Goal: Task Accomplishment & Management: Manage account settings

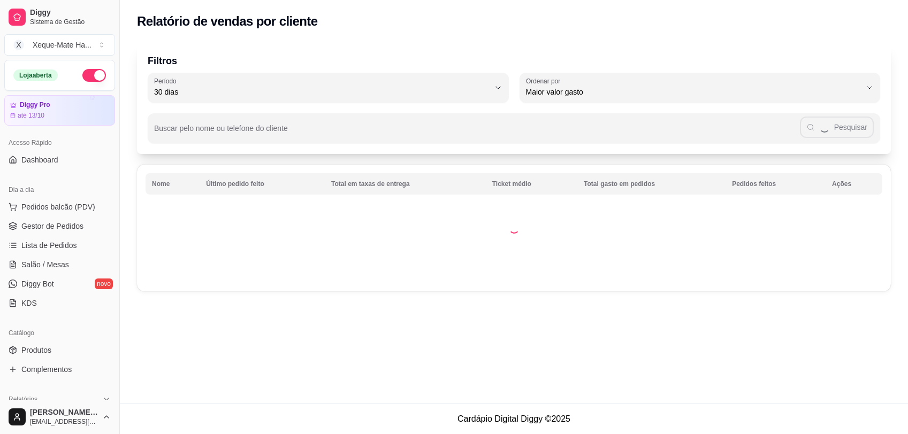
select select "30"
select select "HIGHEST_TOTAL_SPENT_WITH_ORDERS"
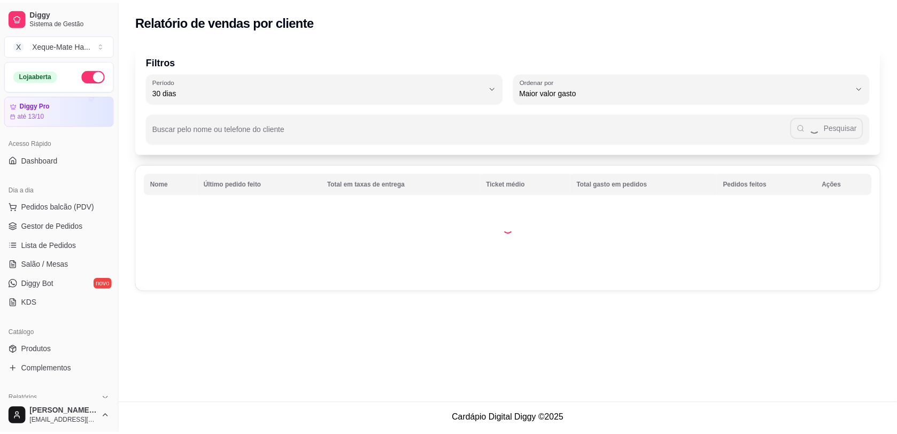
scroll to position [52, 0]
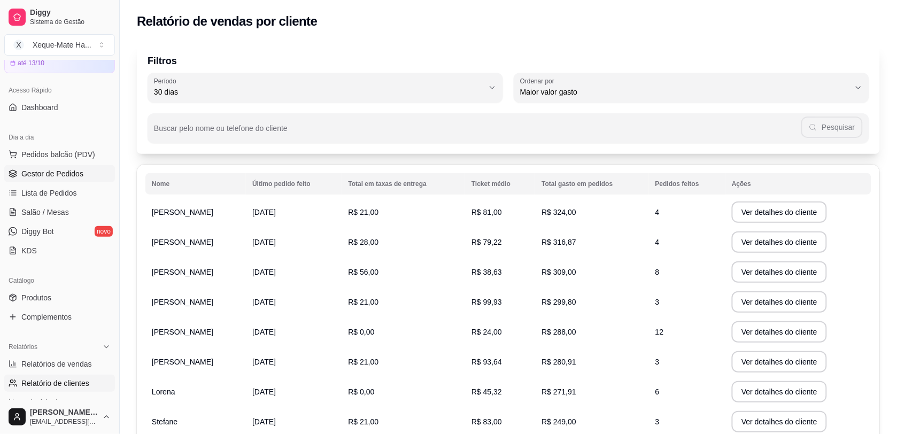
click at [33, 180] on link "Gestor de Pedidos" at bounding box center [59, 173] width 111 height 17
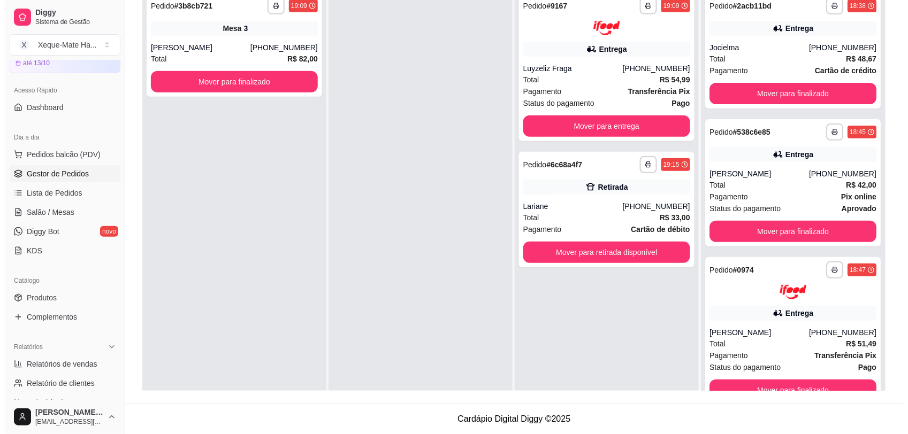
scroll to position [125, 0]
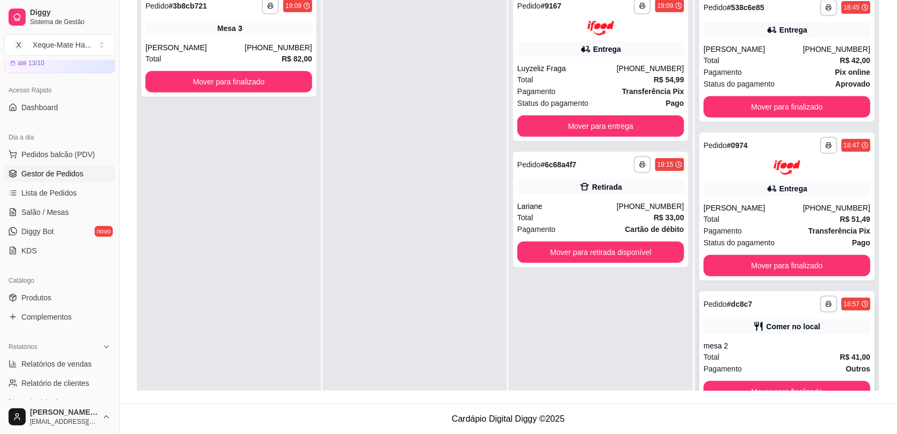
click at [781, 347] on div "mesa 2" at bounding box center [787, 346] width 167 height 11
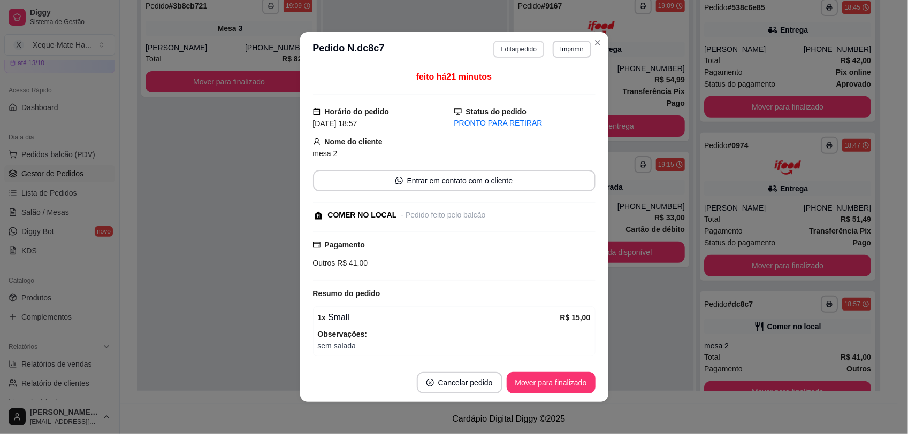
click at [508, 46] on button "Editar pedido" at bounding box center [518, 49] width 51 height 17
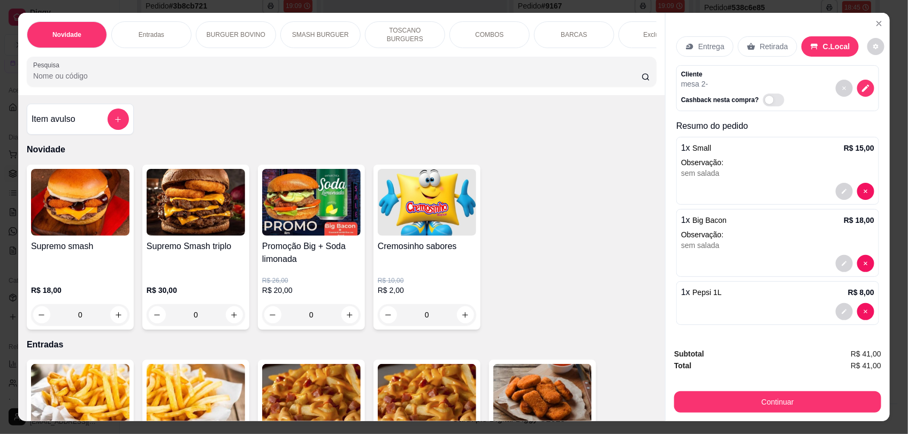
scroll to position [147, 0]
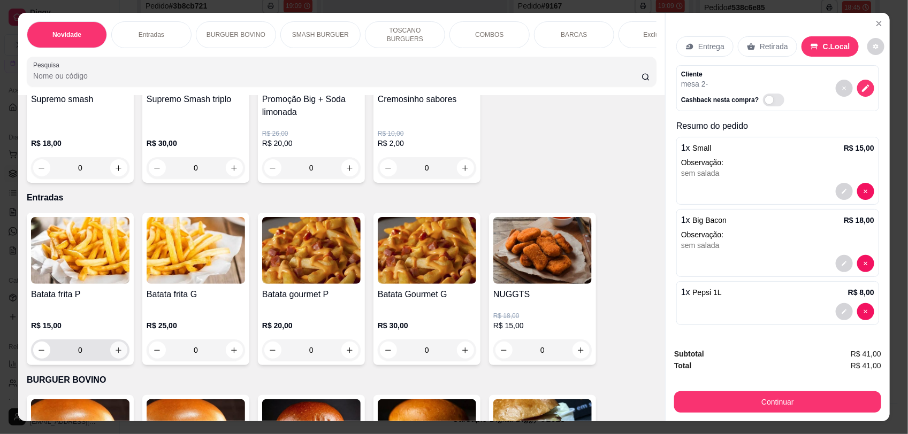
click at [116, 354] on icon "increase-product-quantity" at bounding box center [119, 351] width 6 height 6
type input "1"
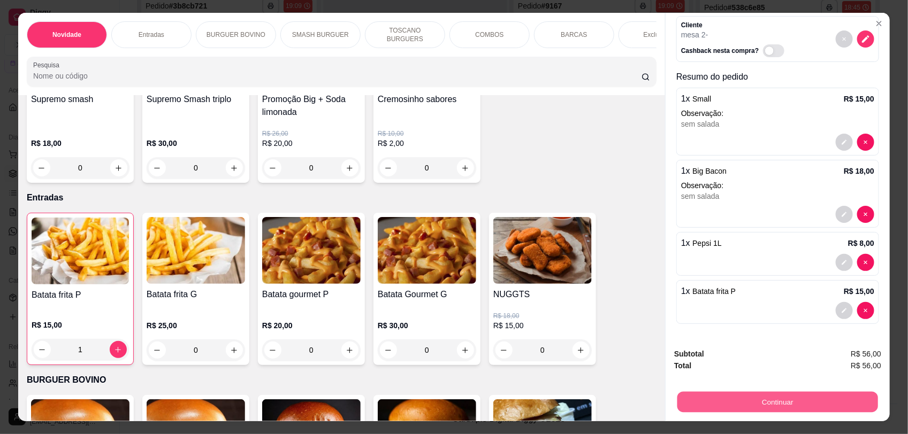
click at [757, 405] on button "Continuar" at bounding box center [777, 402] width 201 height 21
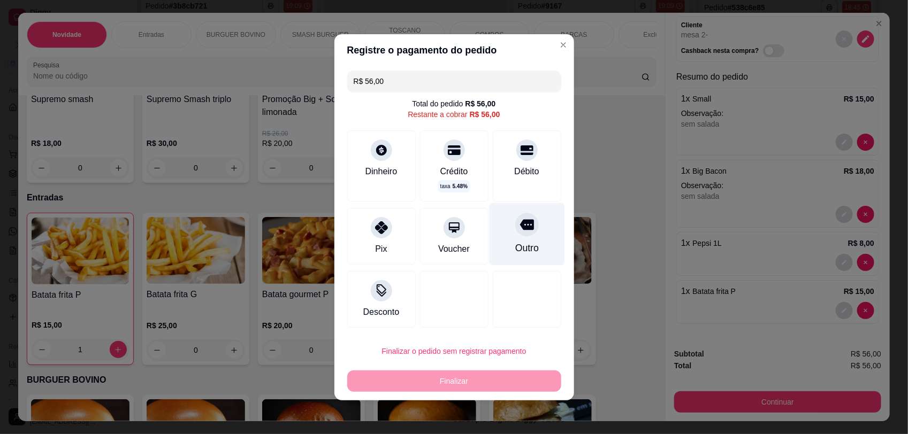
click at [519, 230] on icon at bounding box center [526, 224] width 14 height 11
type input "R$ 0,00"
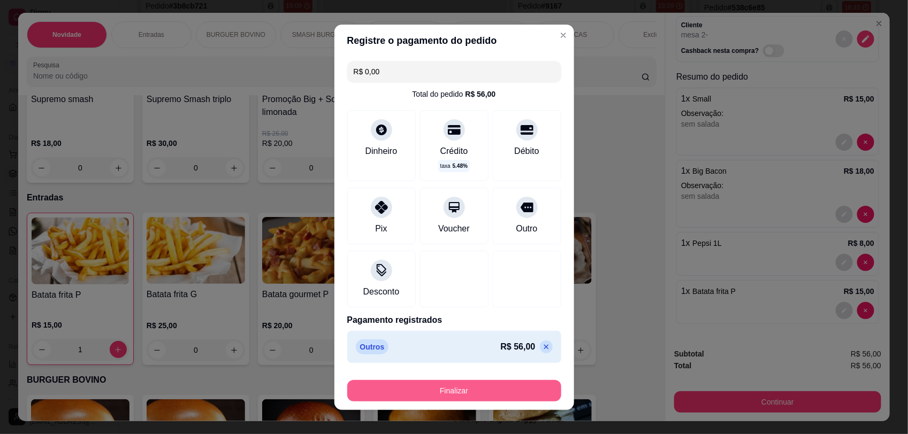
click at [451, 392] on button "Finalizar" at bounding box center [454, 390] width 214 height 21
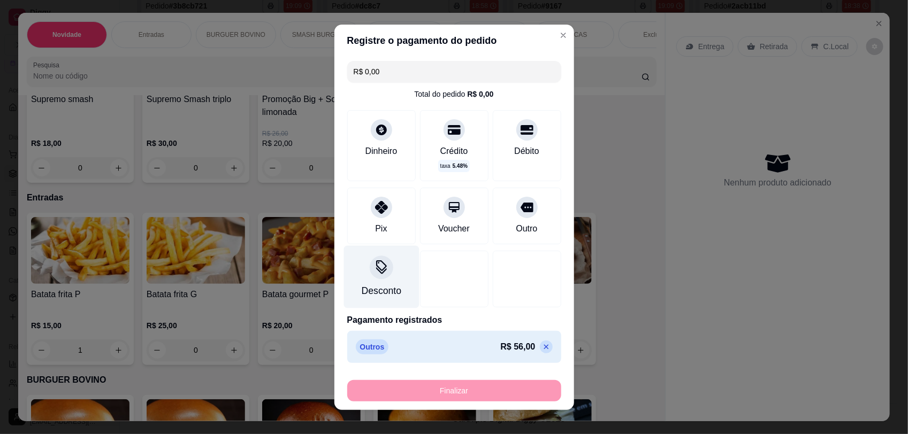
type input "0"
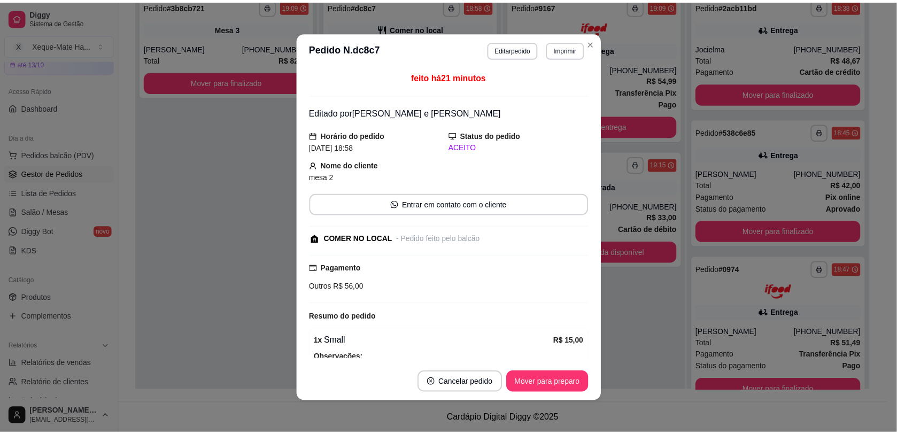
scroll to position [0, 0]
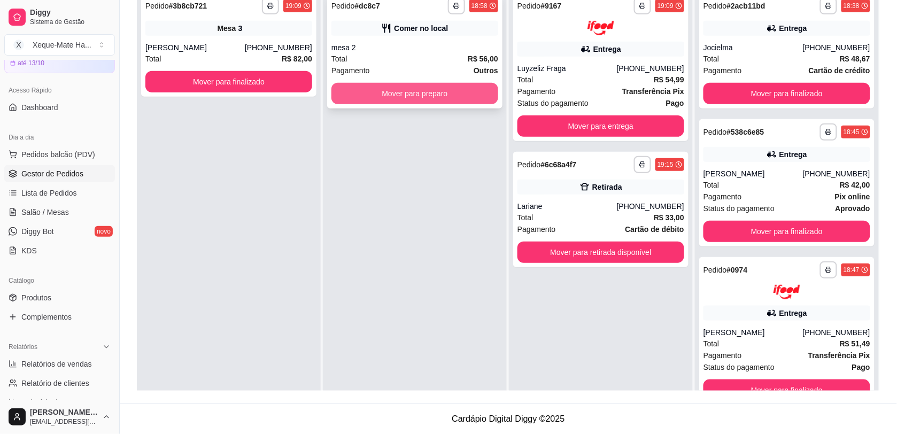
click at [413, 95] on button "Mover para preparo" at bounding box center [415, 93] width 167 height 21
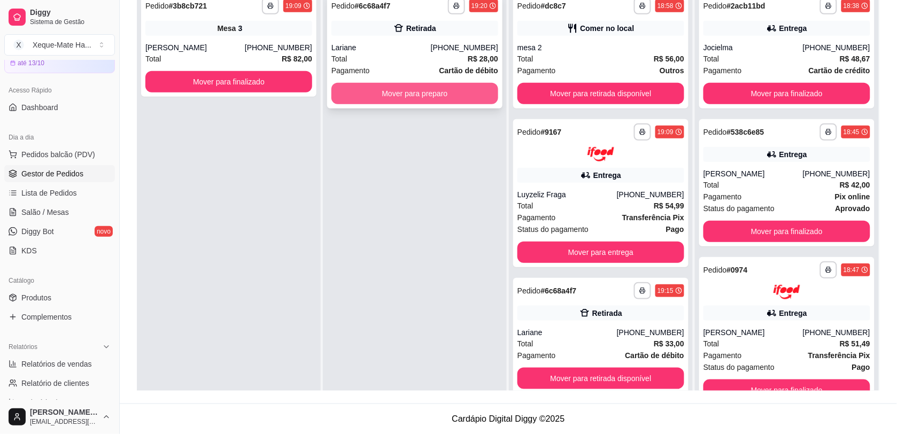
click at [371, 89] on button "Mover para preparo" at bounding box center [415, 93] width 167 height 21
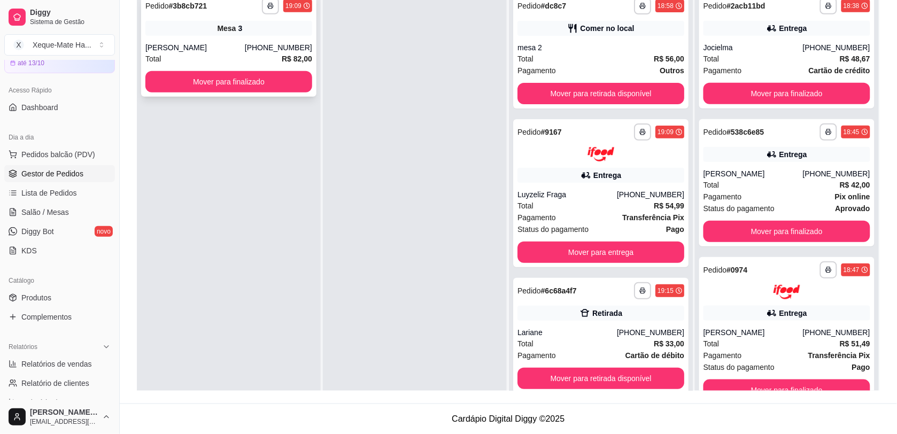
click at [266, 34] on div "Mesa 3" at bounding box center [228, 28] width 167 height 15
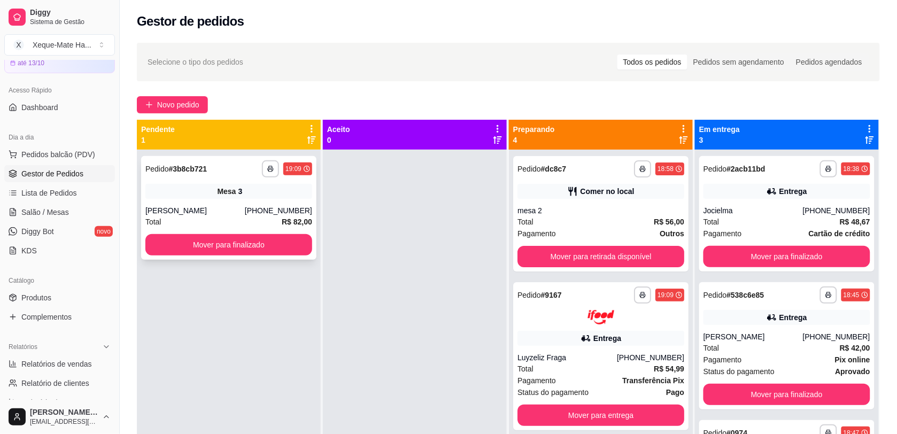
click at [233, 196] on span "Mesa" at bounding box center [227, 191] width 19 height 11
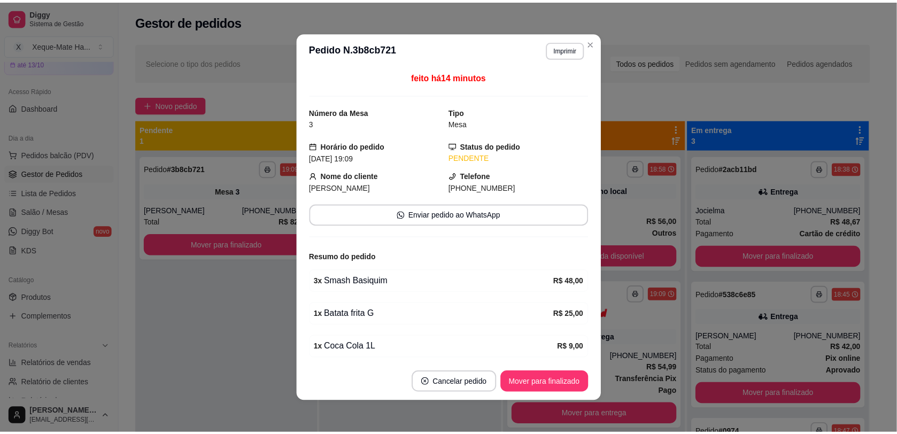
scroll to position [44, 0]
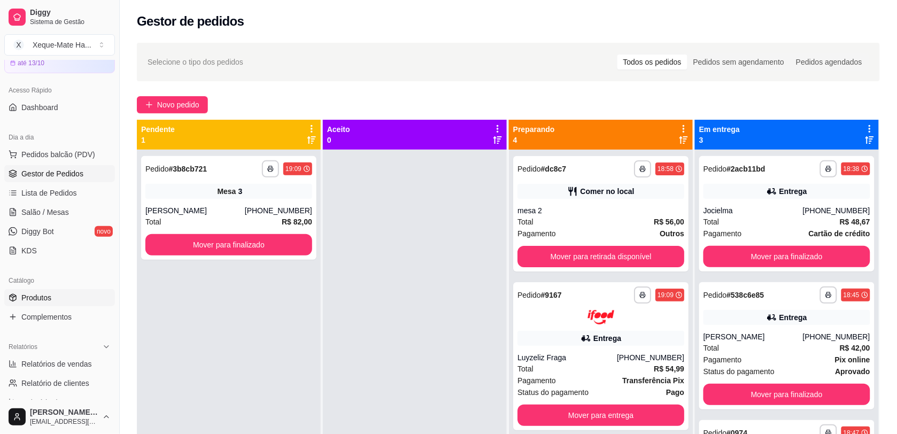
click at [39, 301] on span "Produtos" at bounding box center [36, 298] width 30 height 11
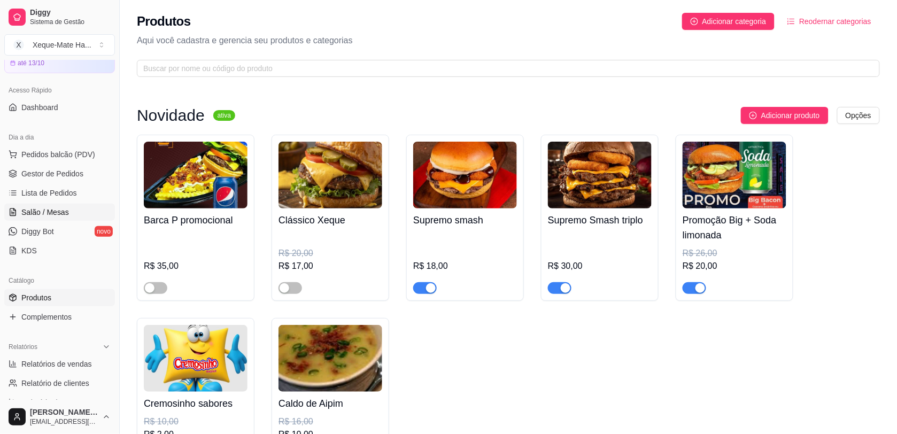
click at [34, 215] on span "Salão / Mesas" at bounding box center [45, 212] width 48 height 11
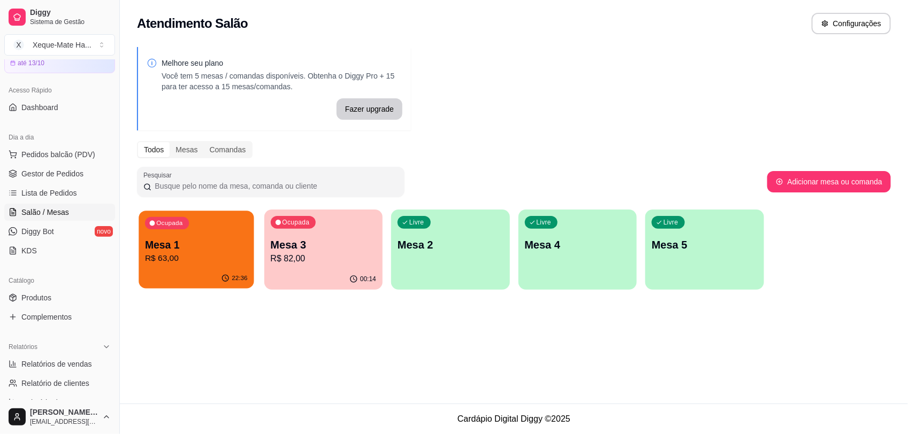
click at [209, 238] on p "Mesa 1" at bounding box center [196, 245] width 103 height 14
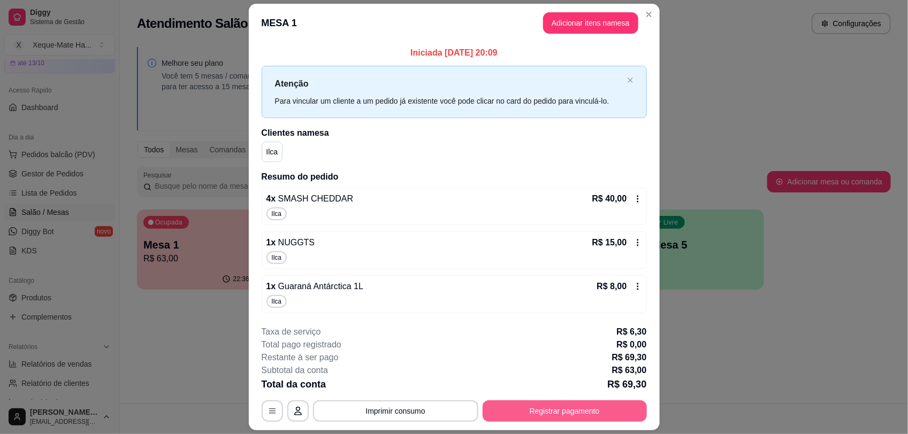
click at [523, 411] on button "Registrar pagamento" at bounding box center [564, 411] width 164 height 21
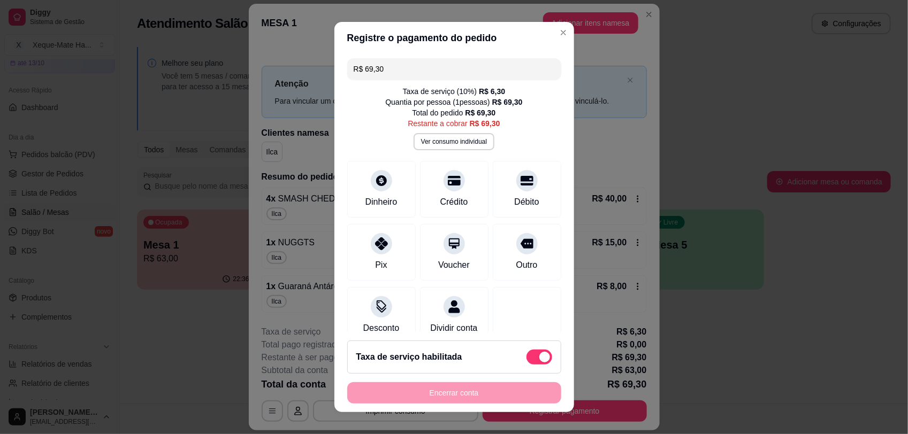
click at [526, 351] on span at bounding box center [539, 357] width 26 height 15
click at [526, 359] on input "checkbox" at bounding box center [529, 362] width 7 height 7
checkbox input "true"
type input "R$ 63,00"
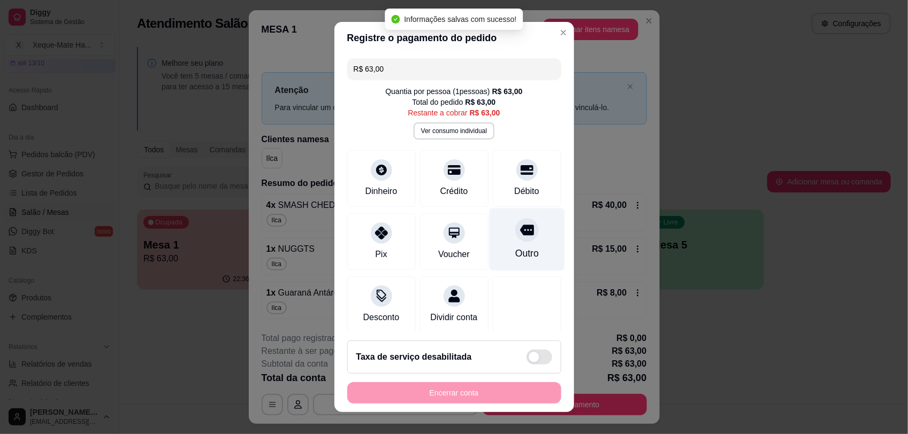
checkbox input "false"
click at [515, 249] on div "Outro" at bounding box center [527, 254] width 24 height 14
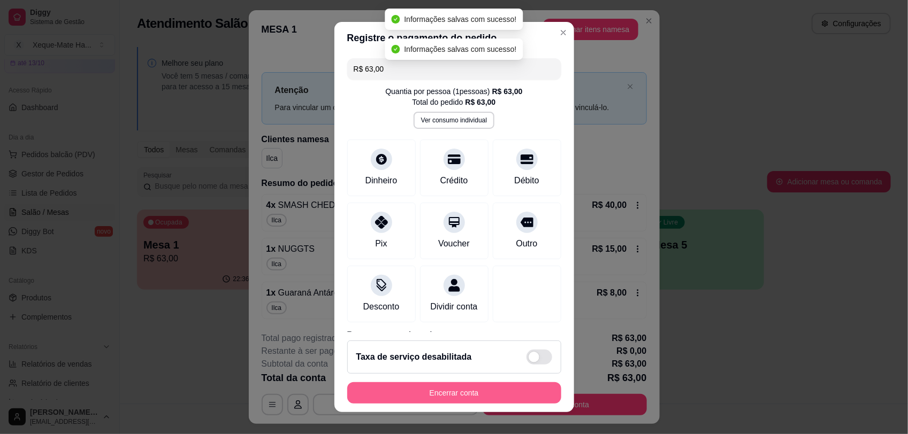
type input "R$ 0,00"
click at [509, 394] on button "Encerrar conta" at bounding box center [454, 393] width 208 height 21
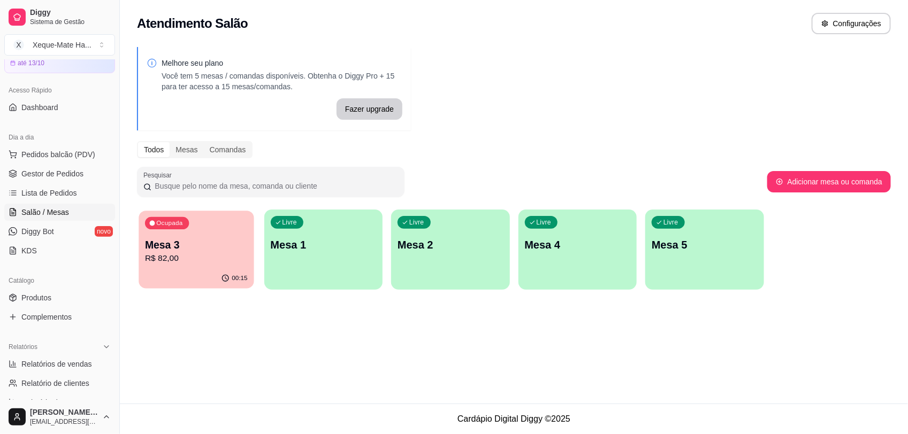
click at [183, 265] on div "Ocupada Mesa 3 R$ 82,00" at bounding box center [196, 240] width 115 height 58
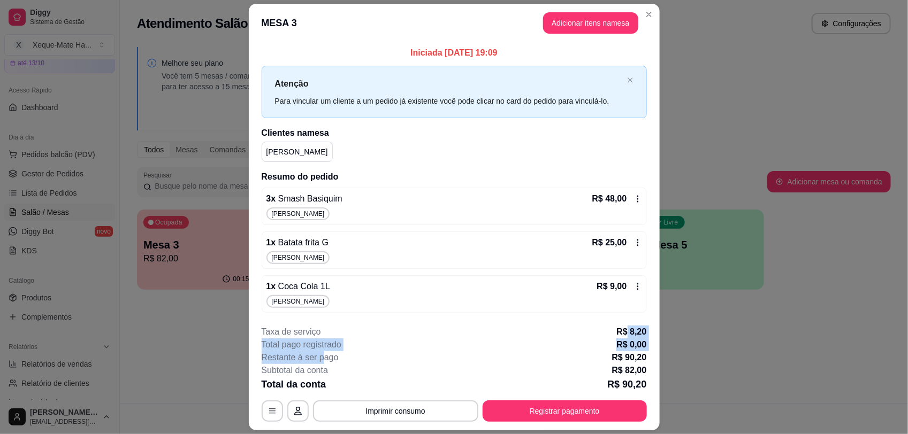
drag, startPoint x: 318, startPoint y: 355, endPoint x: 624, endPoint y: 329, distance: 306.5
click at [624, 329] on div "**********" at bounding box center [454, 374] width 385 height 96
click at [493, 346] on div "Total pago registrado R$ 0,00" at bounding box center [454, 345] width 385 height 13
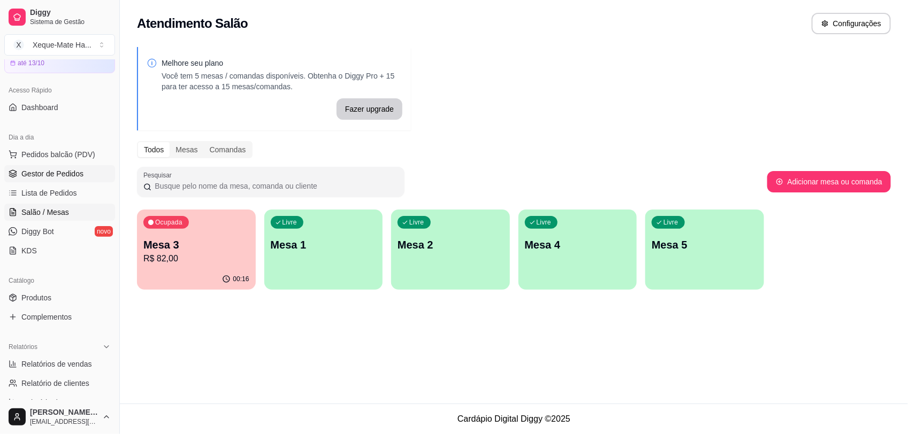
click at [43, 174] on span "Gestor de Pedidos" at bounding box center [52, 173] width 62 height 11
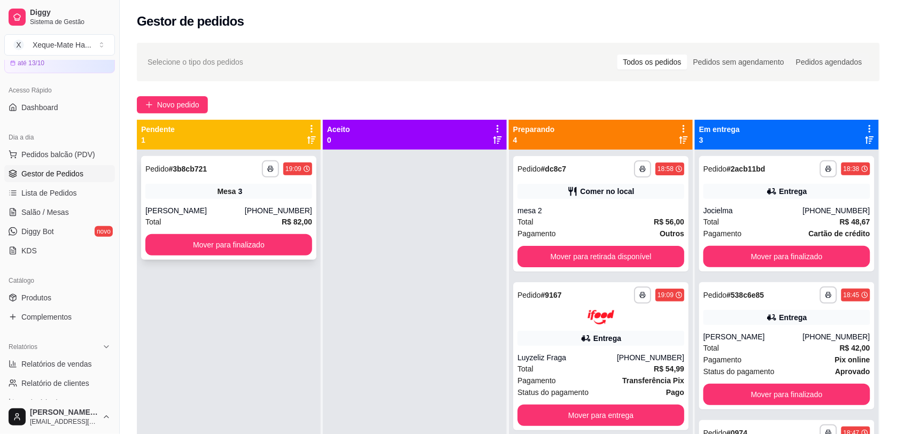
click at [195, 198] on div "Mesa 3" at bounding box center [228, 191] width 167 height 15
click at [56, 361] on span "Relatórios de vendas" at bounding box center [56, 364] width 71 height 11
select select "ALL"
select select "0"
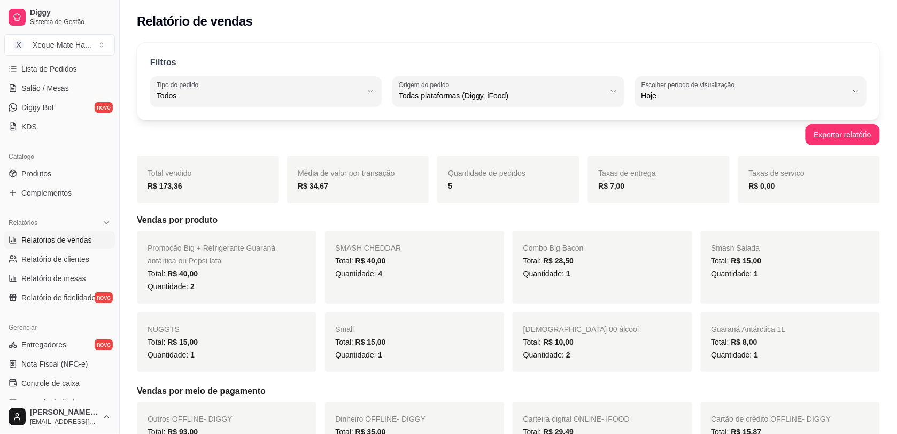
scroll to position [169, 0]
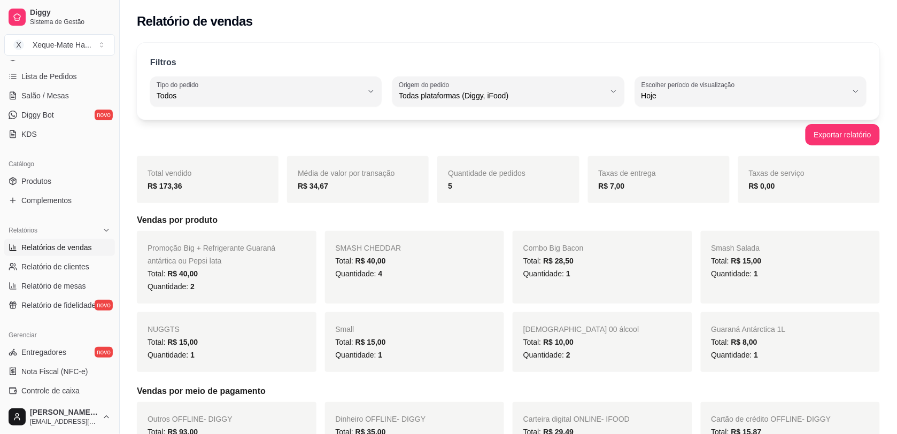
drag, startPoint x: 114, startPoint y: 267, endPoint x: 29, endPoint y: 33, distance: 249.5
click at [95, 204] on div "Diggy Sistema de Gestão X Xeque-Mate Ha ... Loja aberta Diggy Pro até 13/10 Ace…" at bounding box center [59, 217] width 119 height 434
drag, startPoint x: 111, startPoint y: 167, endPoint x: 111, endPoint y: 162, distance: 5.9
click at [111, 162] on div "Diggy Sistema de Gestão X Xeque-Mate Ha ... Loja aberta Diggy Pro até 13/10 Ace…" at bounding box center [59, 217] width 119 height 434
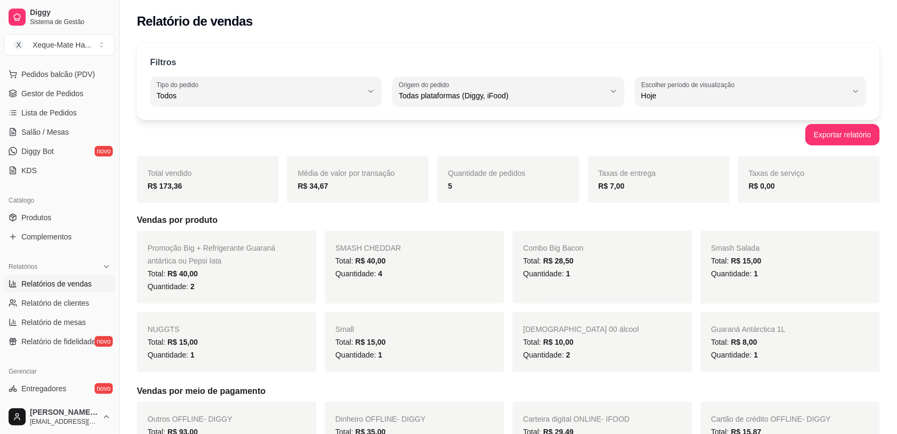
scroll to position [85, 0]
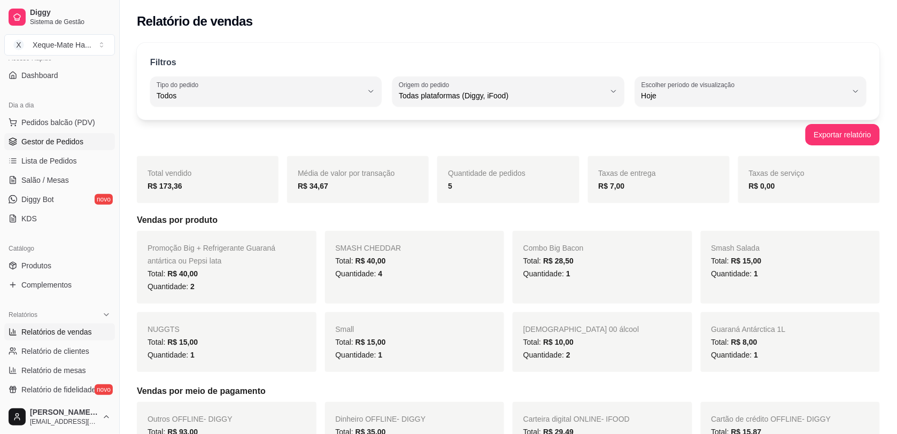
click at [78, 142] on span "Gestor de Pedidos" at bounding box center [52, 141] width 62 height 11
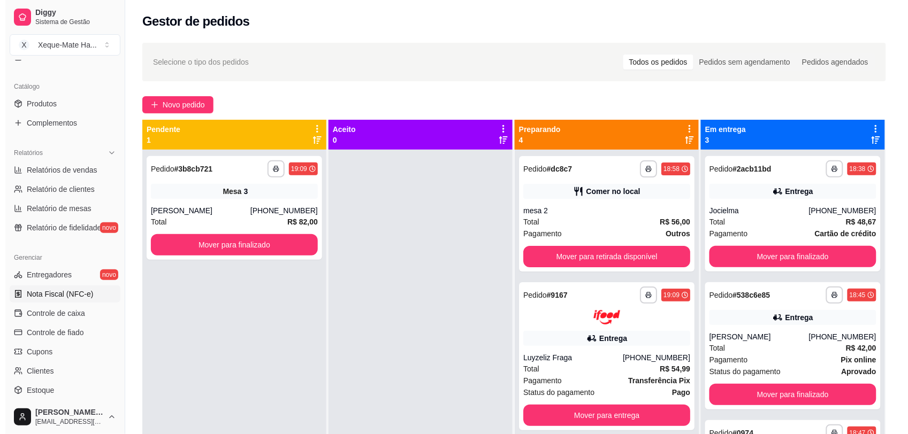
scroll to position [244, 0]
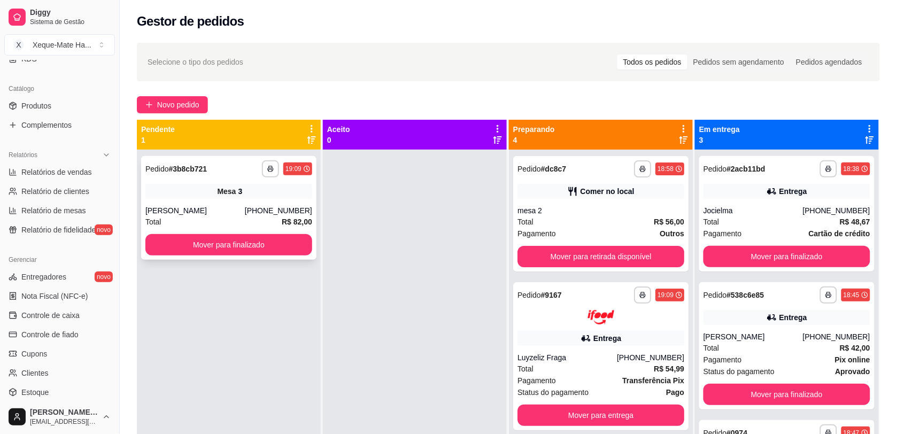
click at [222, 203] on div "**********" at bounding box center [228, 208] width 175 height 104
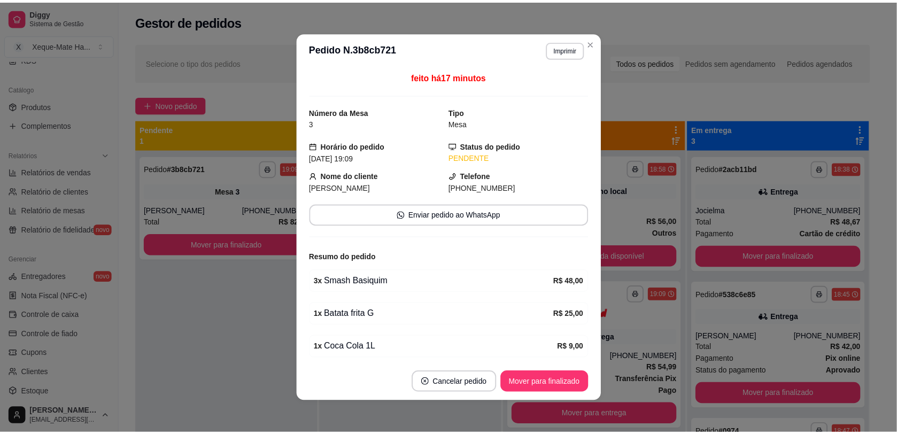
scroll to position [44, 0]
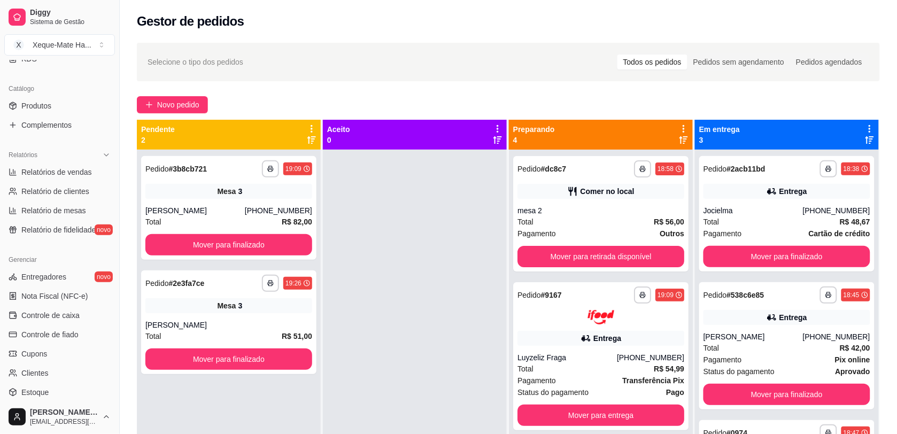
drag, startPoint x: 115, startPoint y: 242, endPoint x: 113, endPoint y: 223, distance: 19.4
click at [113, 223] on div "Diggy Sistema de Gestão X Xeque-Mate Ha ... Loja aberta Diggy Pro até 13/10 Ace…" at bounding box center [59, 217] width 119 height 434
click at [274, 311] on div "Mesa 3" at bounding box center [228, 305] width 167 height 15
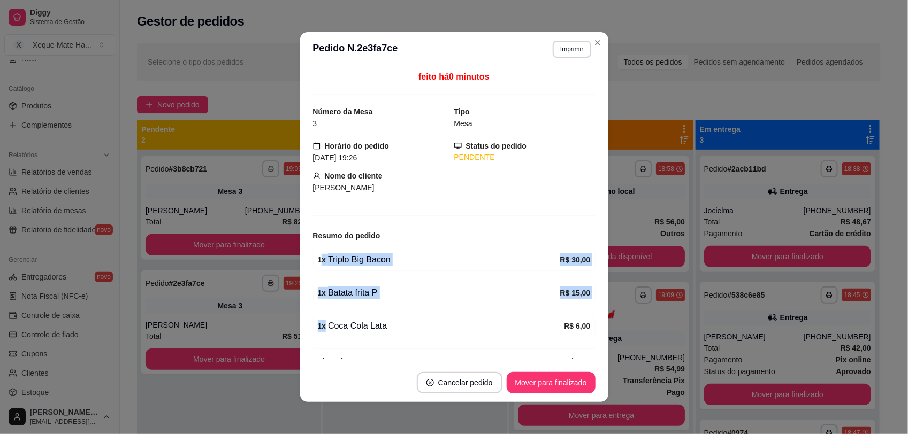
drag, startPoint x: 321, startPoint y: 260, endPoint x: 387, endPoint y: 327, distance: 93.4
click at [389, 325] on div "feito há 0 minutos Número da Mesa 3 Tipo Mesa Horário do pedido [DATE] 19:26 St…" at bounding box center [454, 215] width 282 height 289
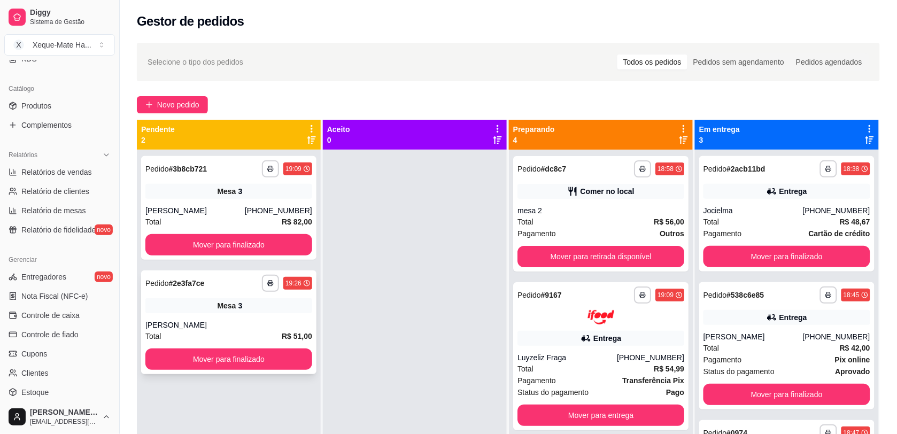
click at [209, 310] on div "Mesa 3" at bounding box center [228, 305] width 167 height 15
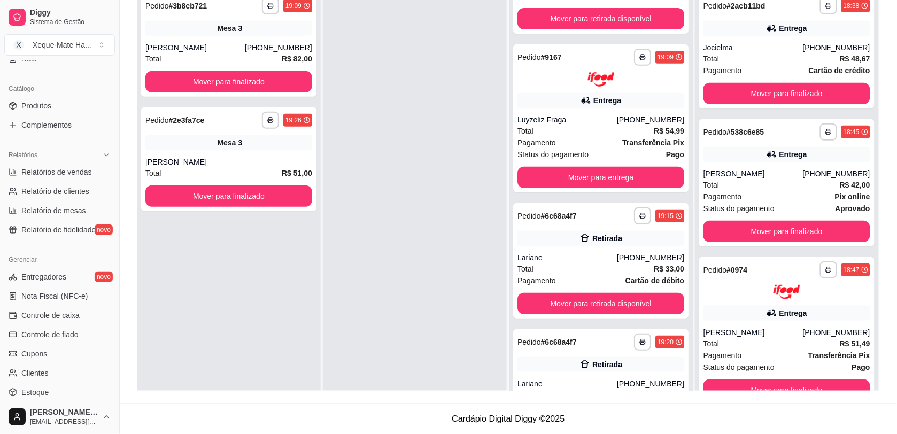
scroll to position [0, 0]
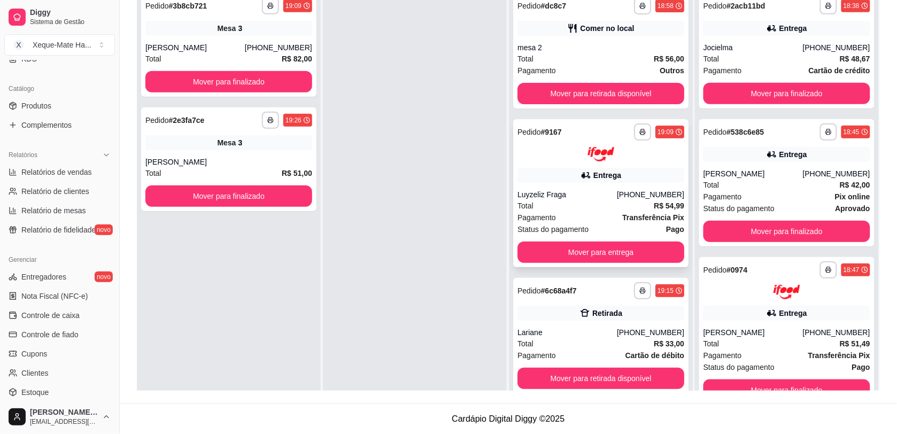
click at [615, 200] on div "Total R$ 54,99" at bounding box center [601, 206] width 167 height 12
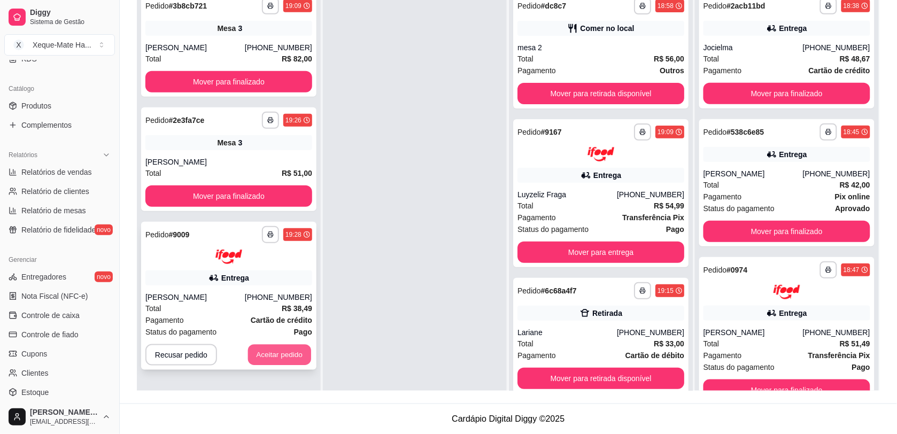
click at [284, 346] on button "Aceitar pedido" at bounding box center [279, 354] width 63 height 21
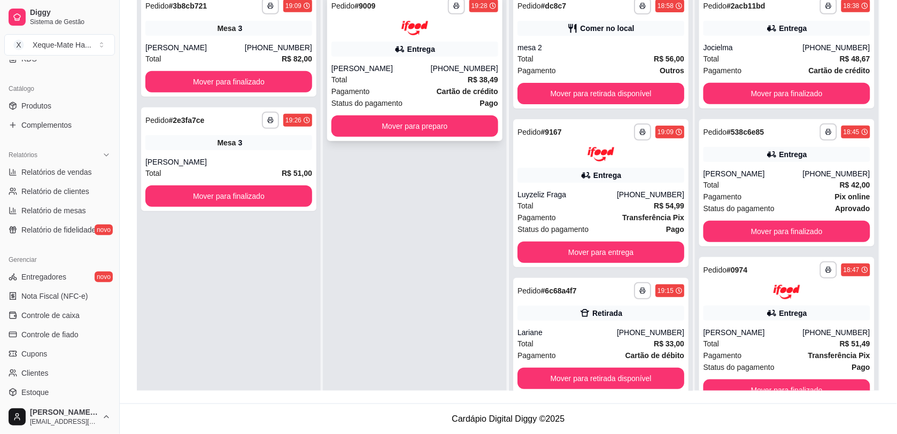
click at [431, 70] on div "[PERSON_NAME]" at bounding box center [381, 68] width 99 height 11
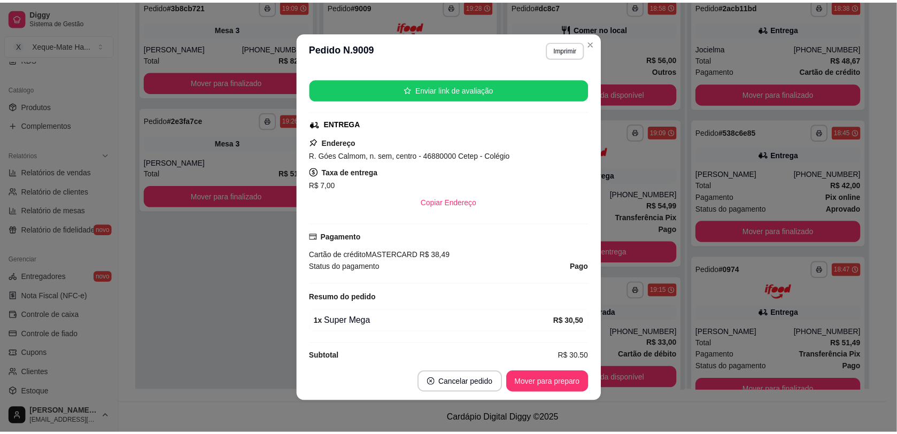
scroll to position [170, 0]
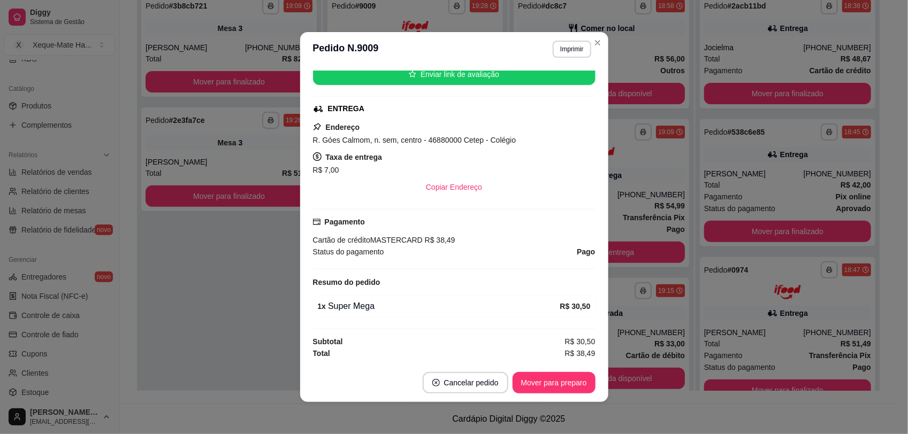
click at [495, 130] on div "**********" at bounding box center [454, 217] width 908 height 434
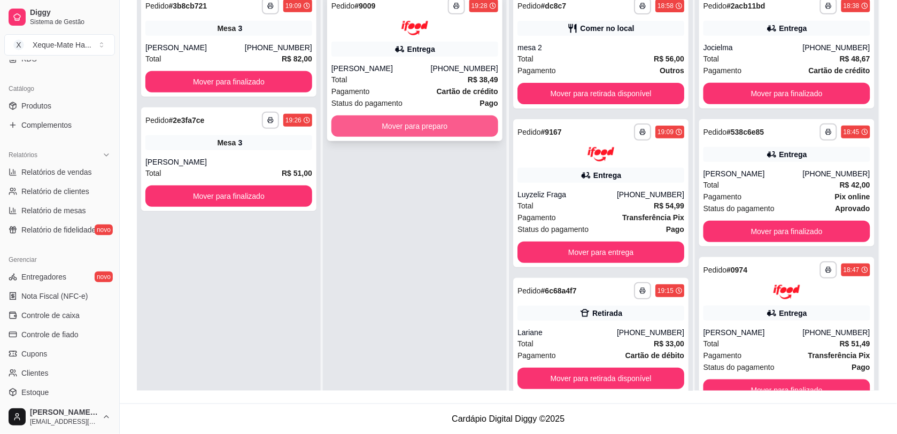
click at [418, 127] on button "Mover para preparo" at bounding box center [415, 126] width 167 height 21
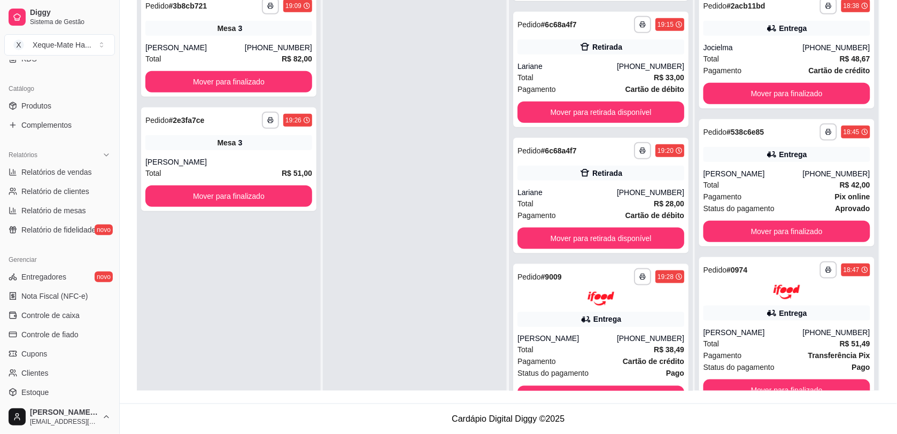
scroll to position [271, 0]
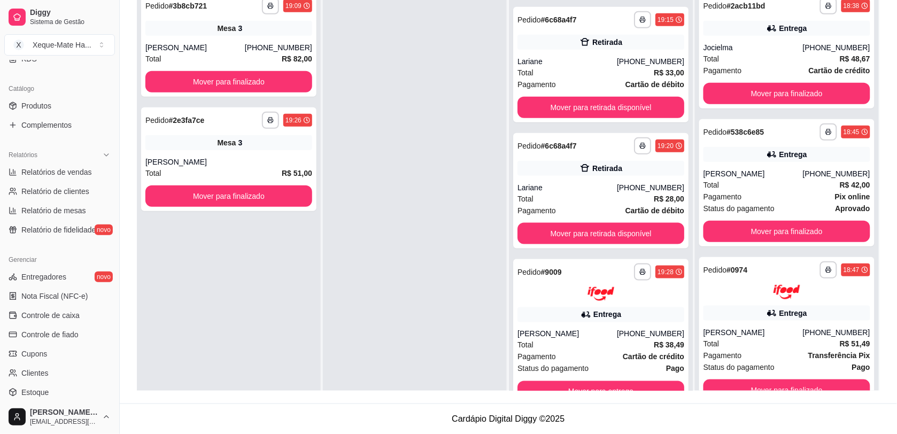
click at [377, 264] on div at bounding box center [415, 204] width 184 height 434
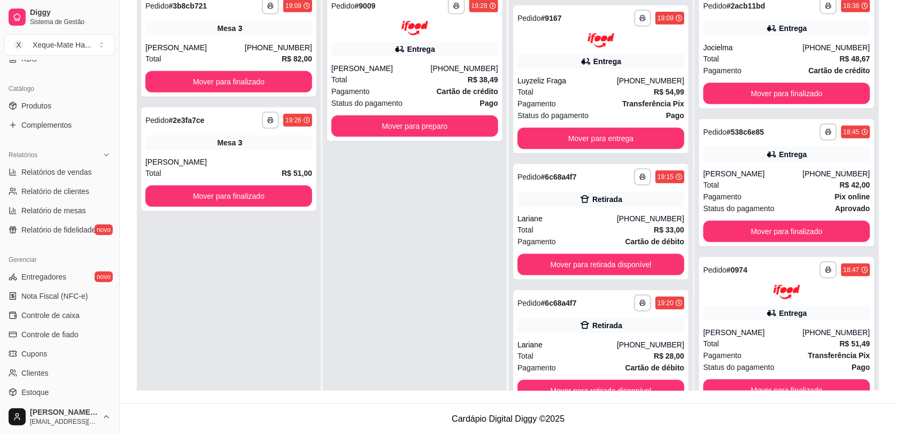
scroll to position [113, 0]
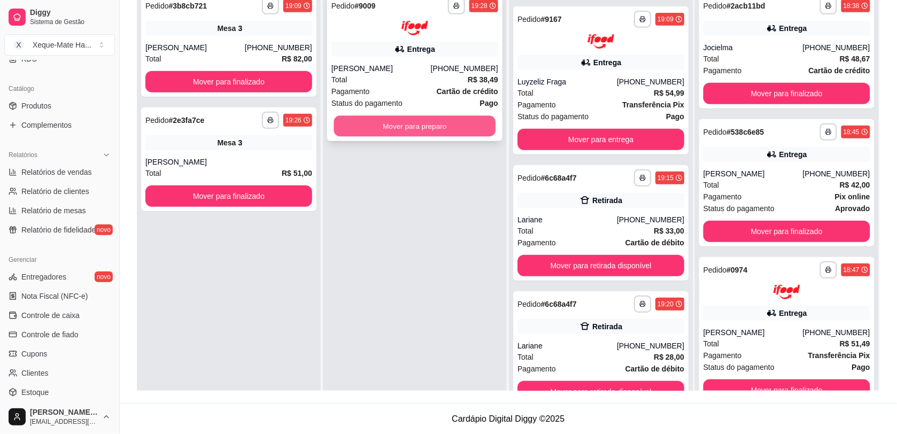
click at [375, 127] on button "Mover para preparo" at bounding box center [415, 126] width 162 height 21
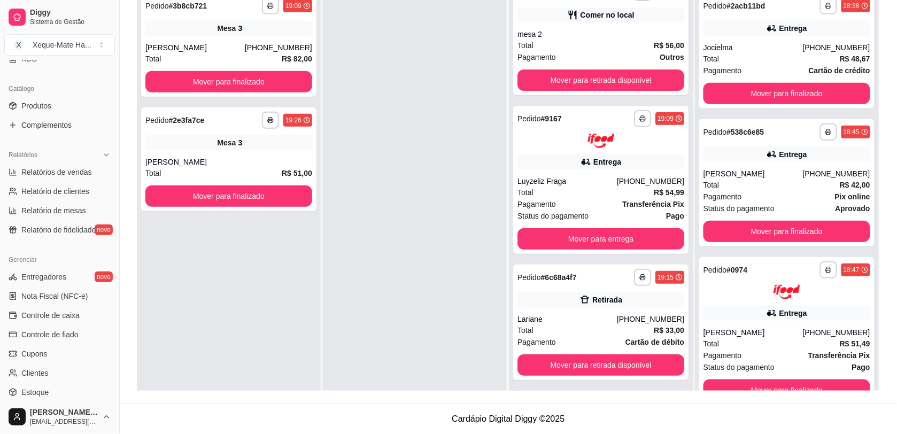
scroll to position [0, 0]
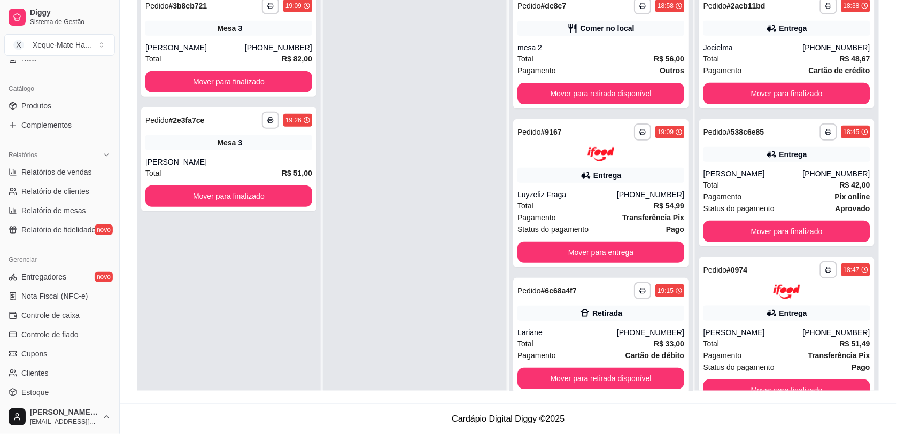
click at [389, 137] on div at bounding box center [415, 204] width 184 height 434
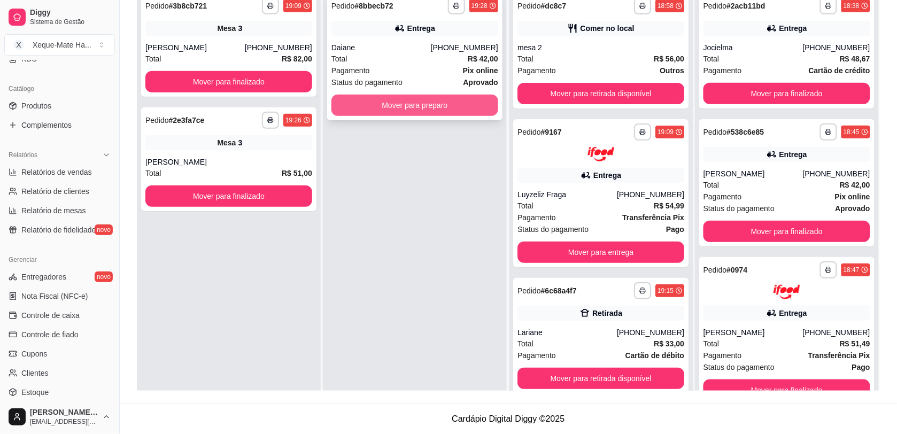
click at [423, 107] on button "Mover para preparo" at bounding box center [415, 105] width 167 height 21
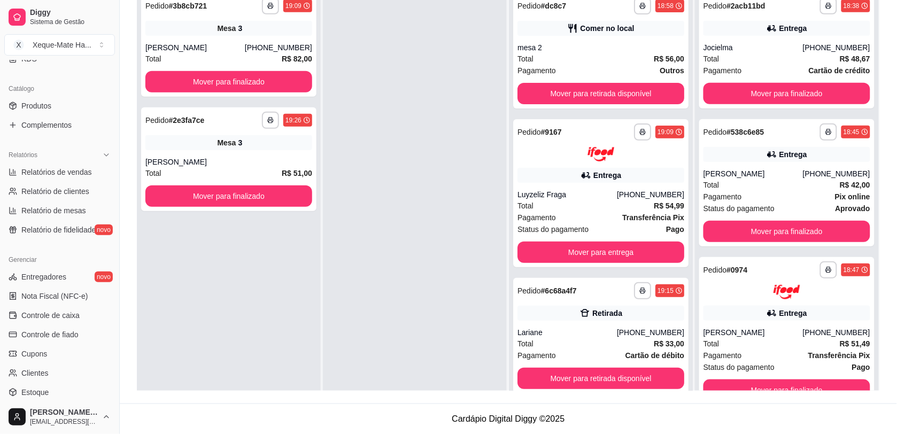
drag, startPoint x: 366, startPoint y: 193, endPoint x: 387, endPoint y: 78, distance: 117.3
click at [387, 78] on div at bounding box center [415, 204] width 184 height 434
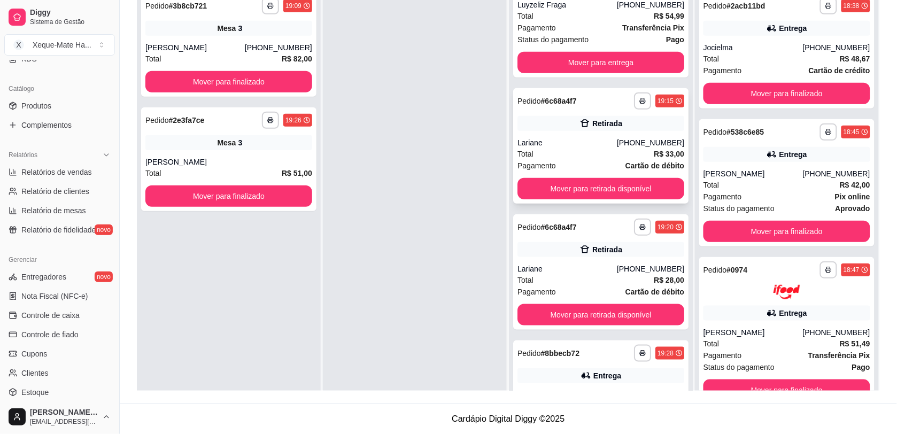
scroll to position [186, 0]
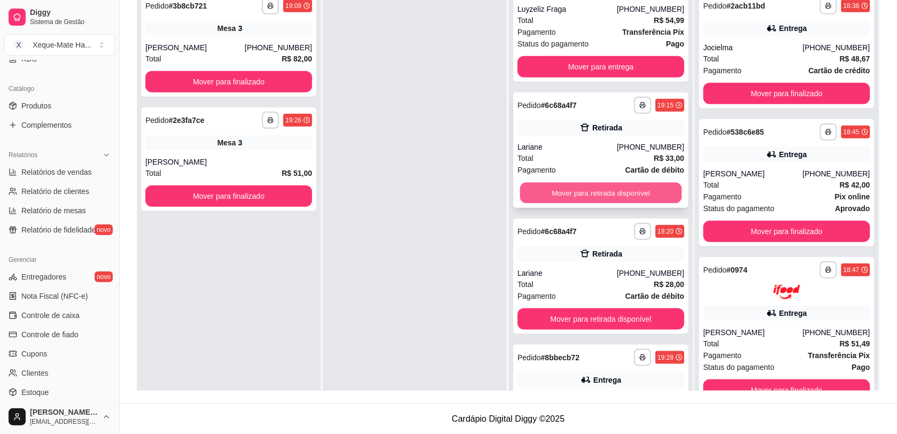
click at [643, 191] on button "Mover para retirada disponível" at bounding box center [601, 192] width 162 height 21
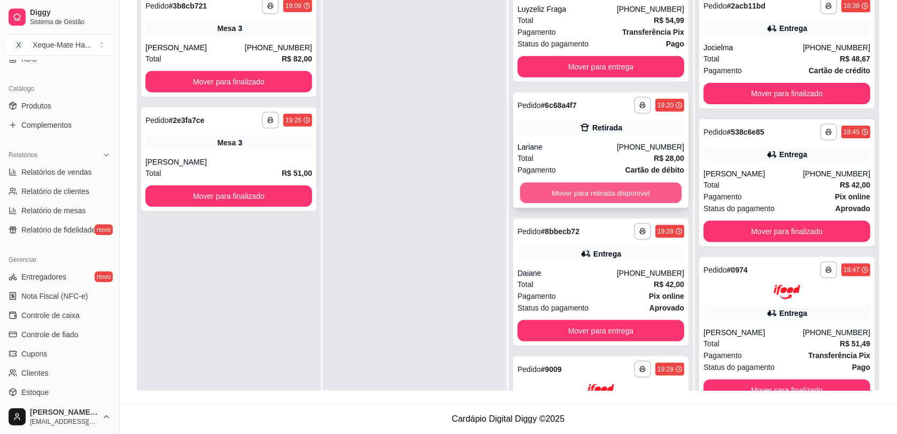
click at [641, 193] on button "Mover para retirada disponível" at bounding box center [601, 192] width 162 height 21
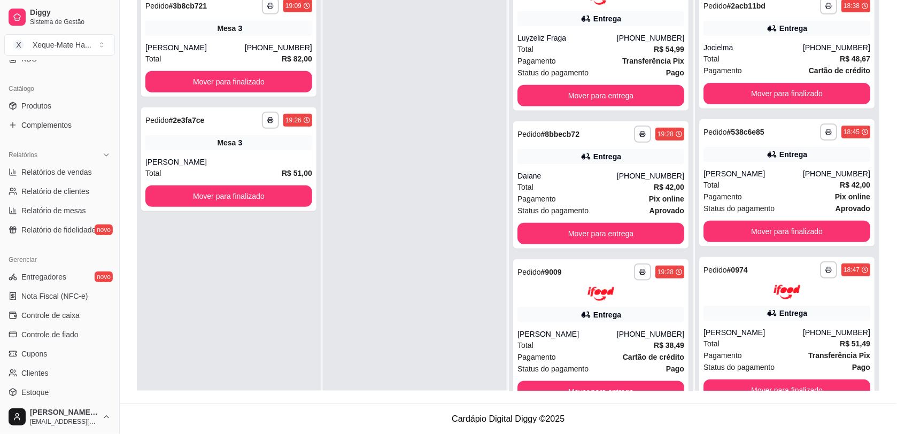
scroll to position [0, 0]
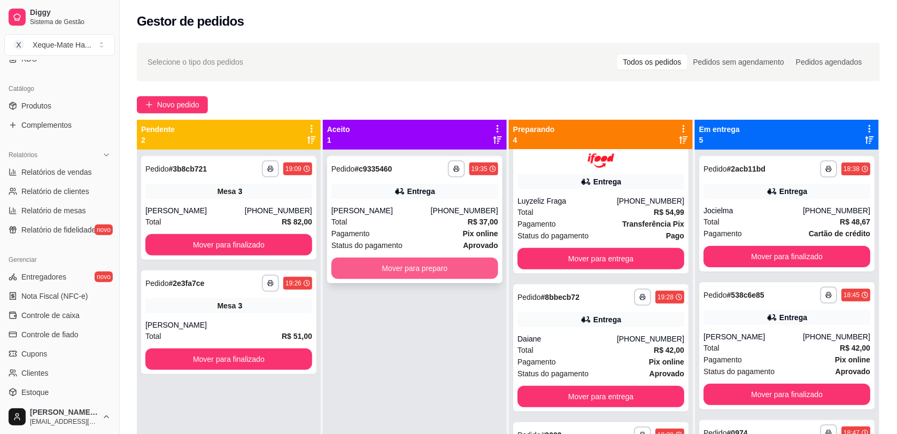
click at [431, 270] on button "Mover para preparo" at bounding box center [415, 268] width 167 height 21
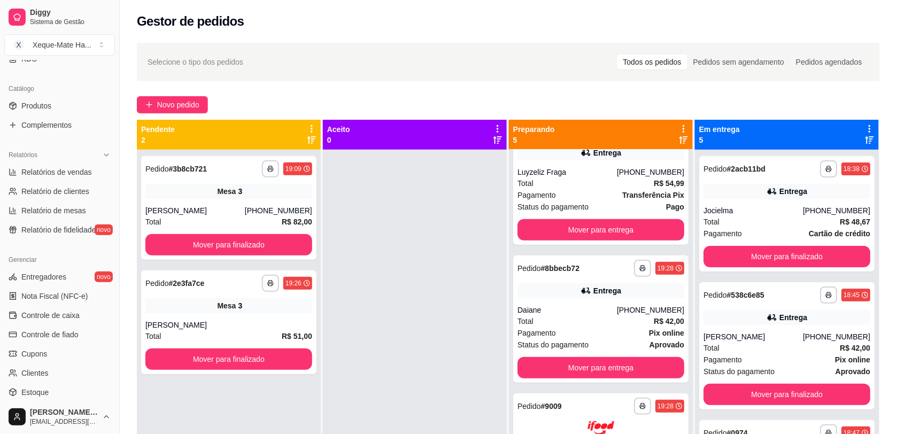
scroll to position [295, 0]
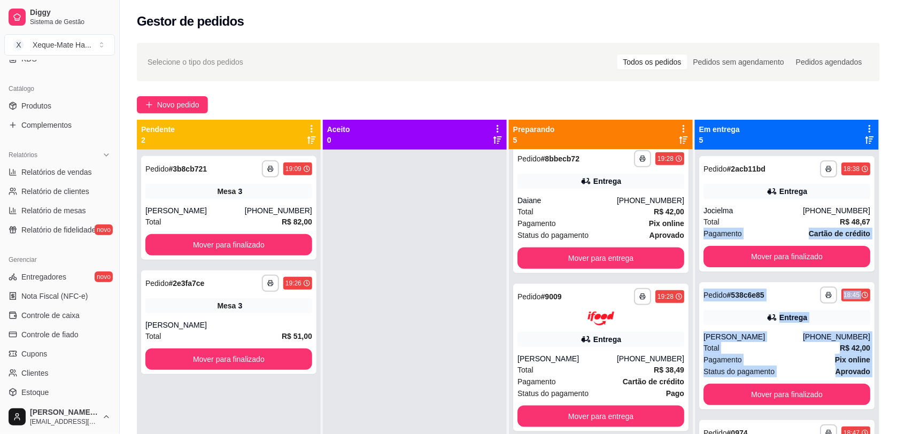
drag, startPoint x: 895, startPoint y: 226, endPoint x: 910, endPoint y: 374, distance: 149.4
click at [897, 374] on html "**********" at bounding box center [448, 217] width 897 height 434
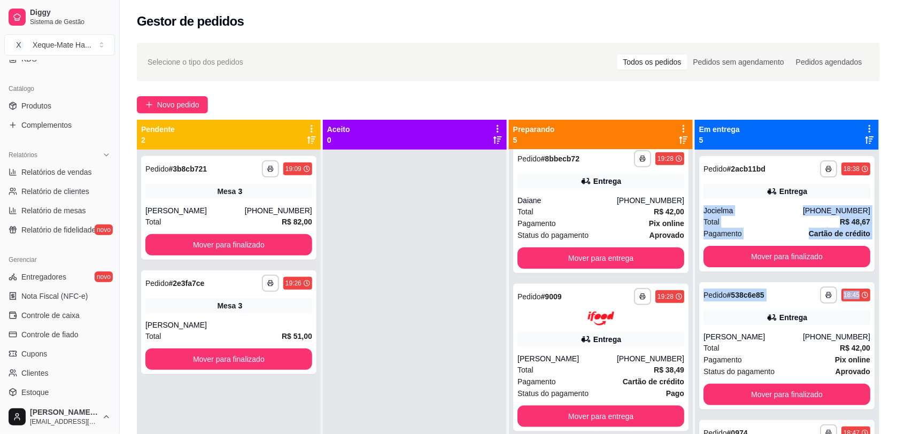
drag, startPoint x: 910, startPoint y: 374, endPoint x: 908, endPoint y: 273, distance: 101.6
click at [897, 273] on html "**********" at bounding box center [448, 217] width 897 height 434
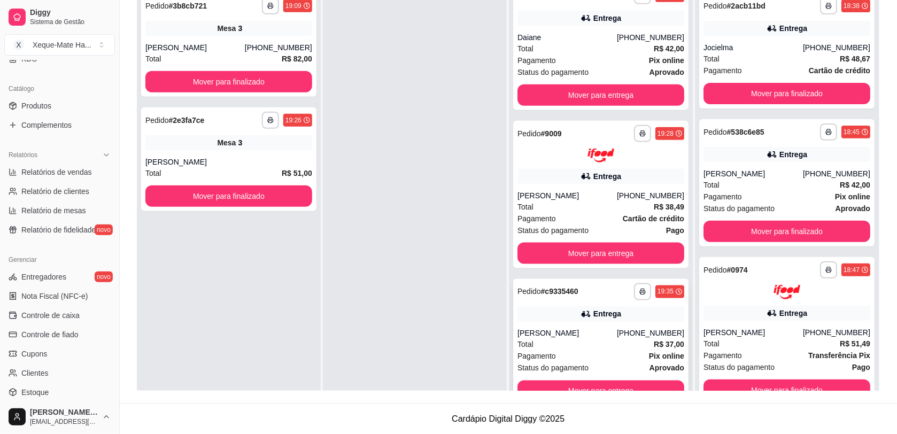
click at [614, 324] on div "**********" at bounding box center [600, 342] width 175 height 127
click at [616, 171] on div "Entrega" at bounding box center [601, 176] width 167 height 15
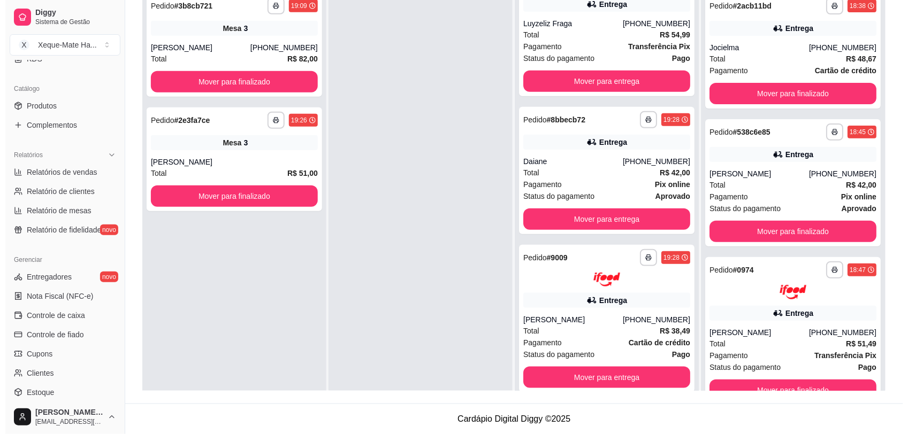
scroll to position [177, 0]
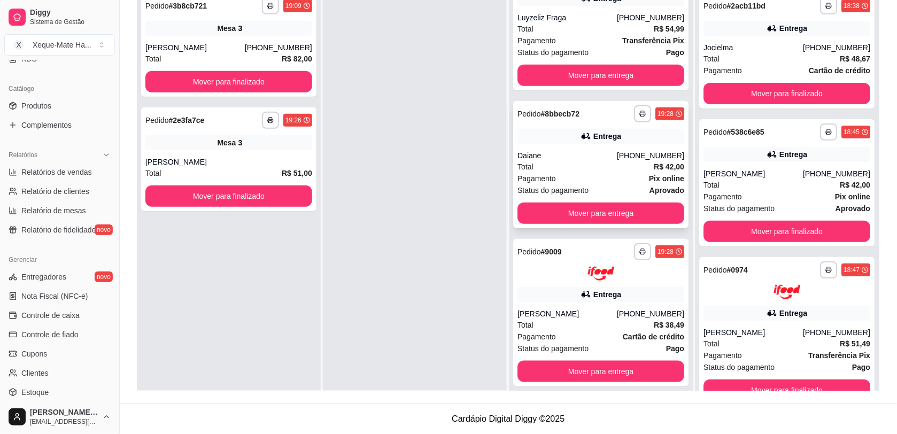
click at [619, 173] on div "Pagamento Pix online" at bounding box center [601, 179] width 167 height 12
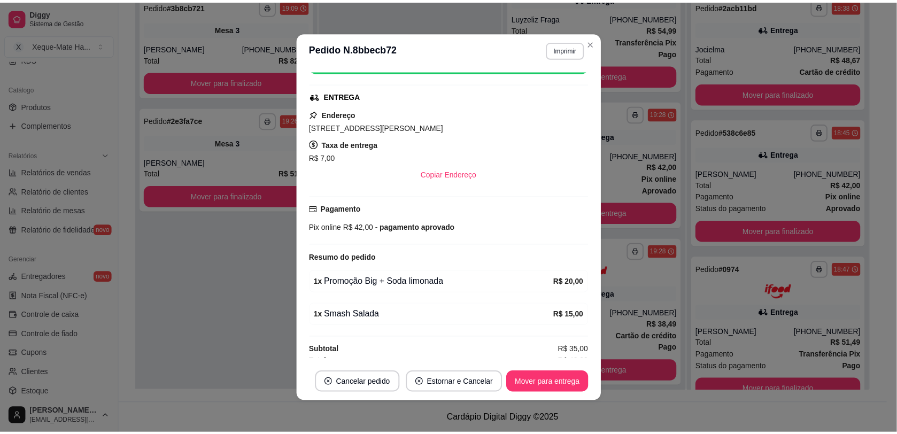
scroll to position [239, 0]
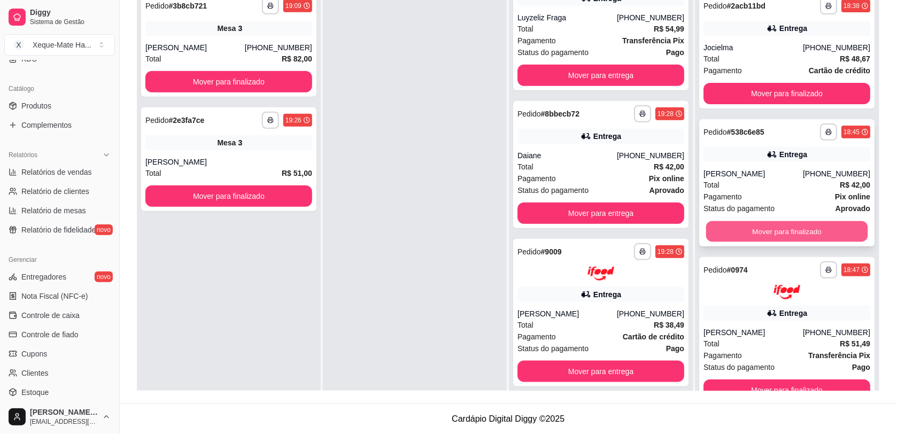
click at [817, 231] on button "Mover para finalizado" at bounding box center [788, 231] width 162 height 21
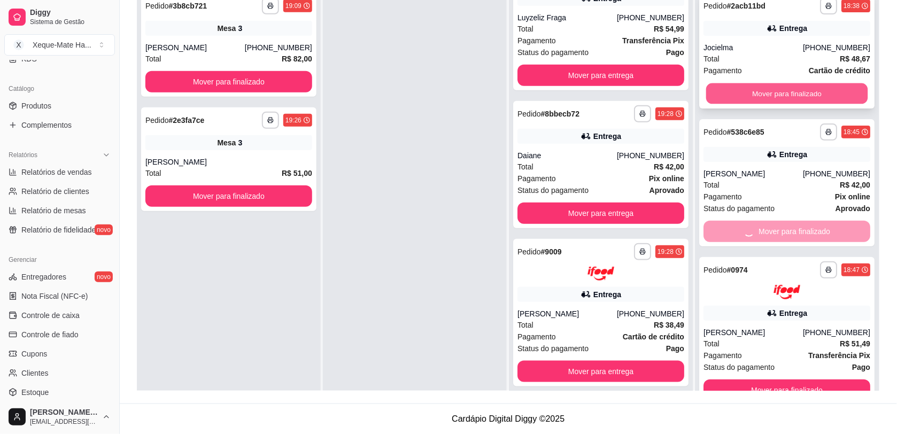
click at [793, 95] on button "Mover para finalizado" at bounding box center [788, 93] width 162 height 21
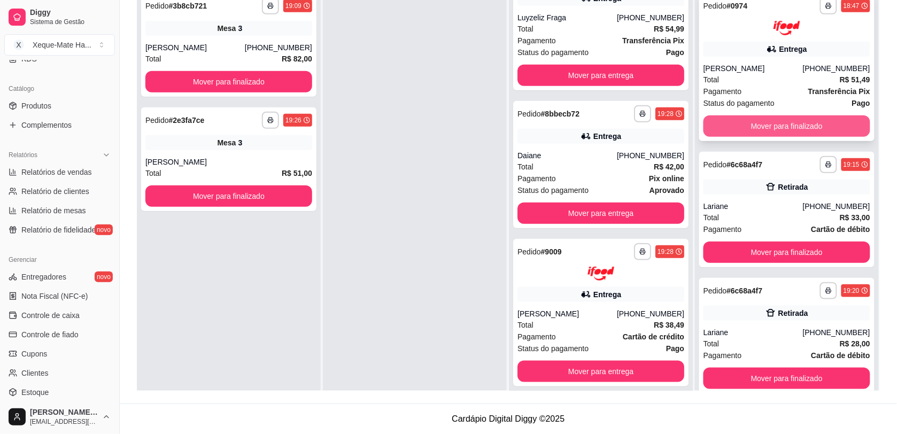
click at [777, 124] on button "Mover para finalizado" at bounding box center [787, 126] width 167 height 21
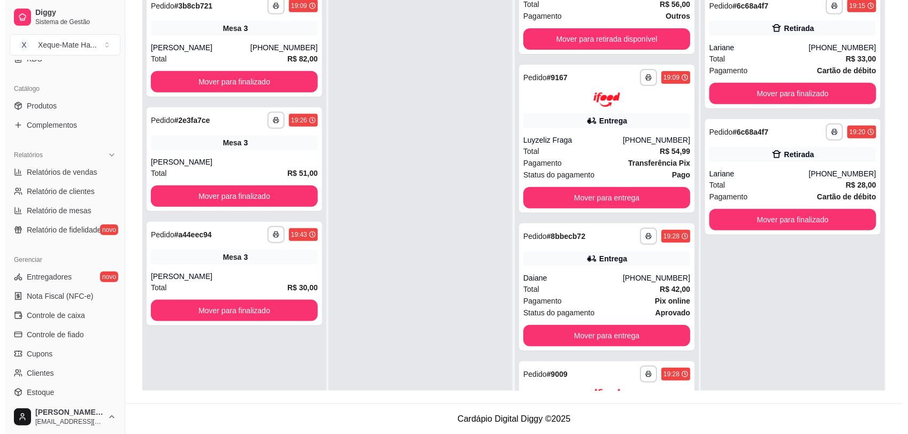
scroll to position [0, 0]
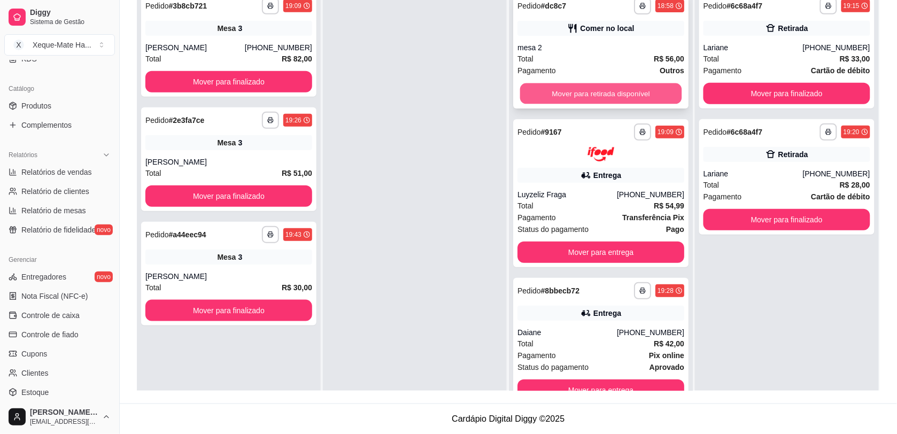
click at [590, 98] on button "Mover para retirada disponível" at bounding box center [601, 93] width 162 height 21
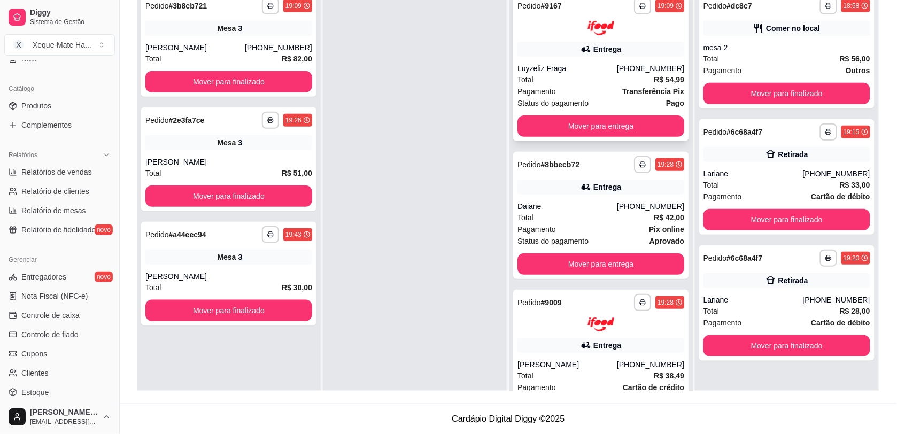
click at [581, 86] on div "Pagamento Transferência Pix" at bounding box center [601, 92] width 167 height 12
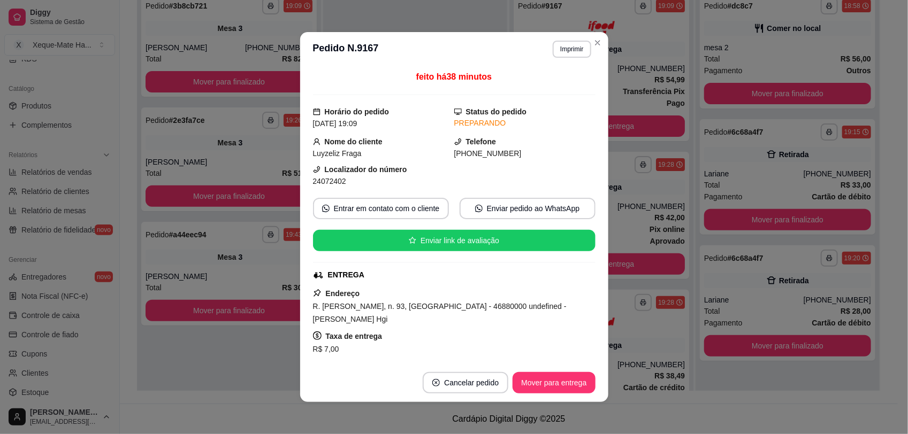
scroll to position [186, 0]
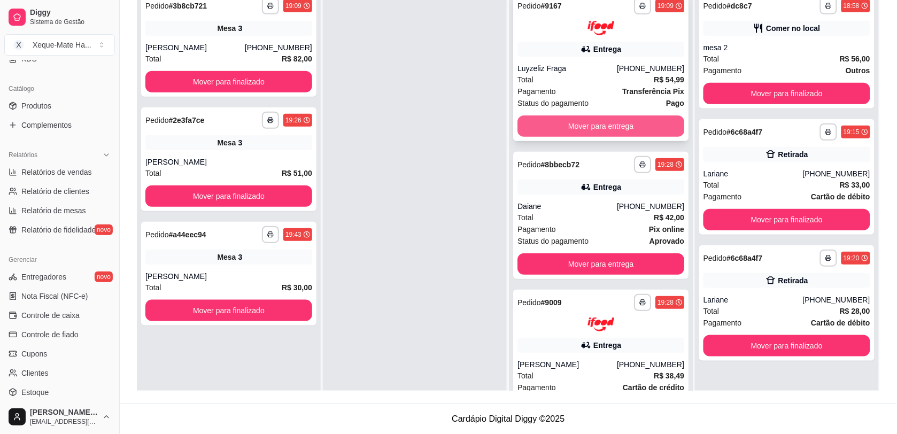
click at [624, 125] on button "Mover para entrega" at bounding box center [601, 126] width 167 height 21
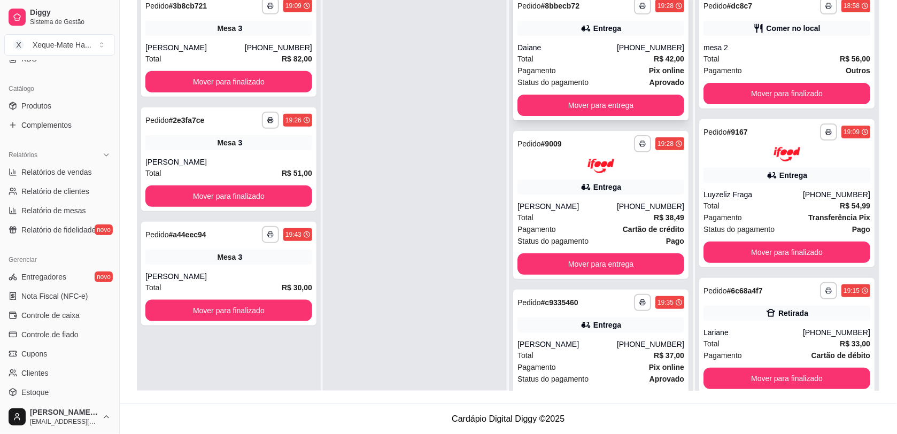
click at [563, 63] on div "Total R$ 42,00" at bounding box center [601, 59] width 167 height 12
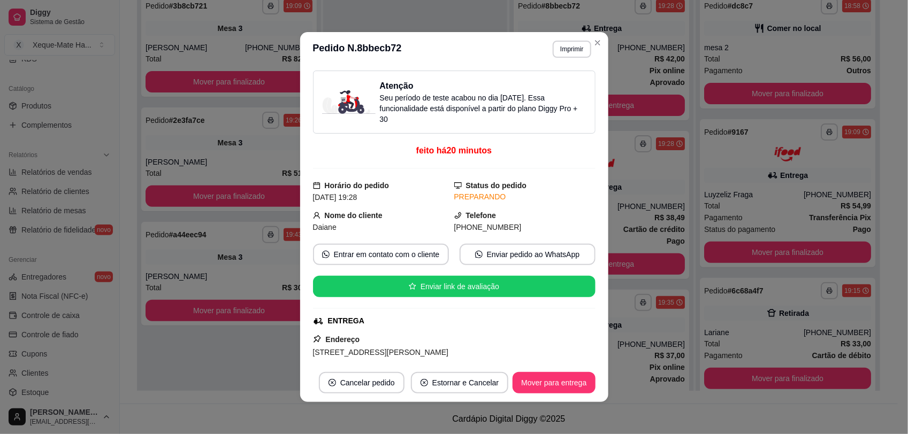
scroll to position [239, 0]
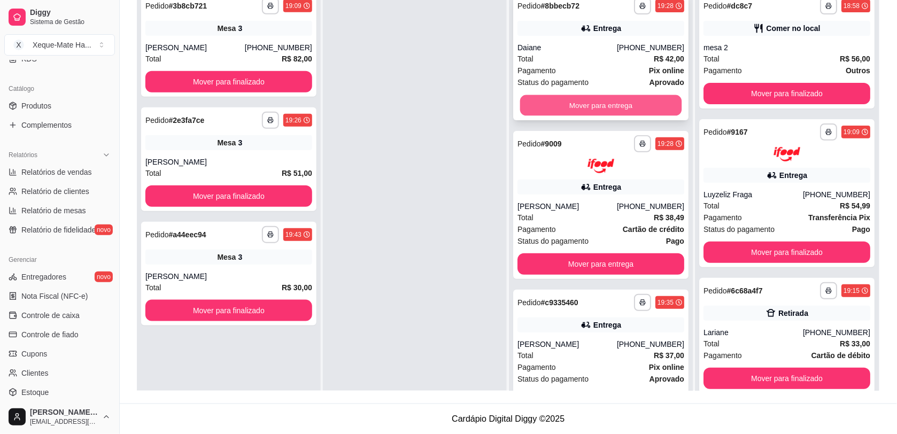
click at [609, 114] on button "Mover para entrega" at bounding box center [601, 105] width 162 height 21
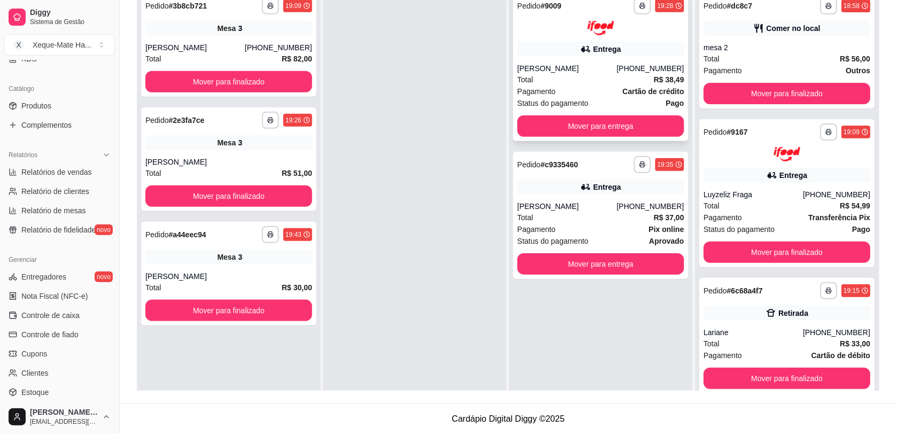
click at [595, 60] on div "**********" at bounding box center [600, 67] width 175 height 148
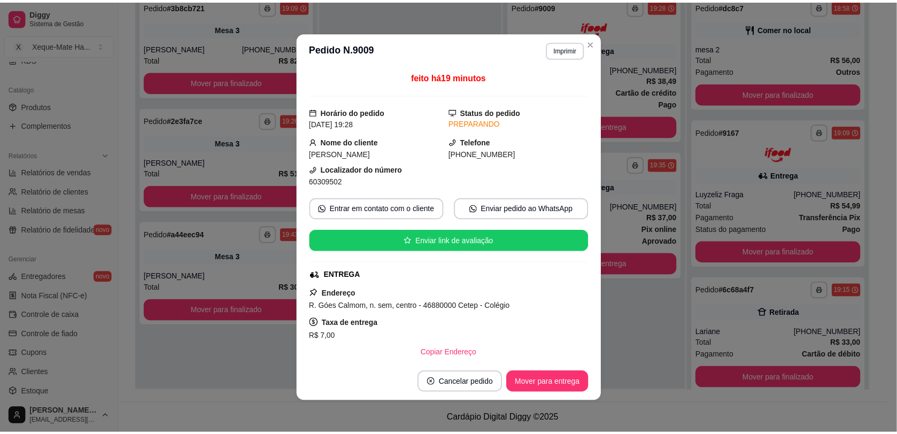
scroll to position [170, 0]
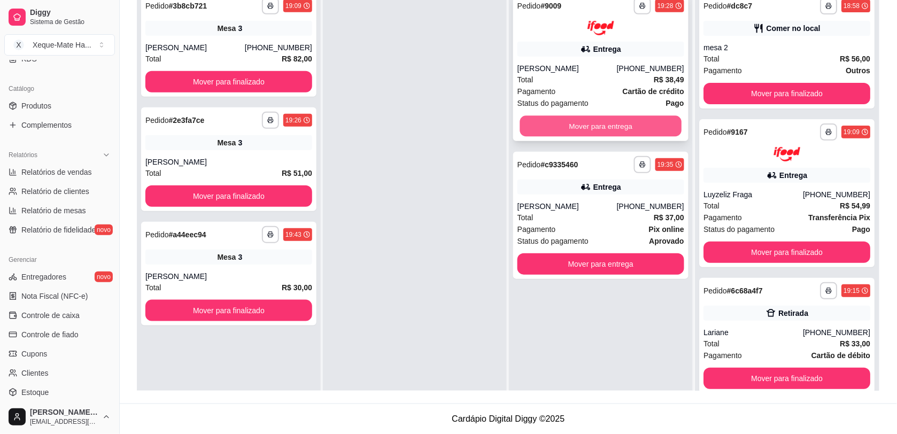
click at [623, 125] on button "Mover para entrega" at bounding box center [601, 126] width 162 height 21
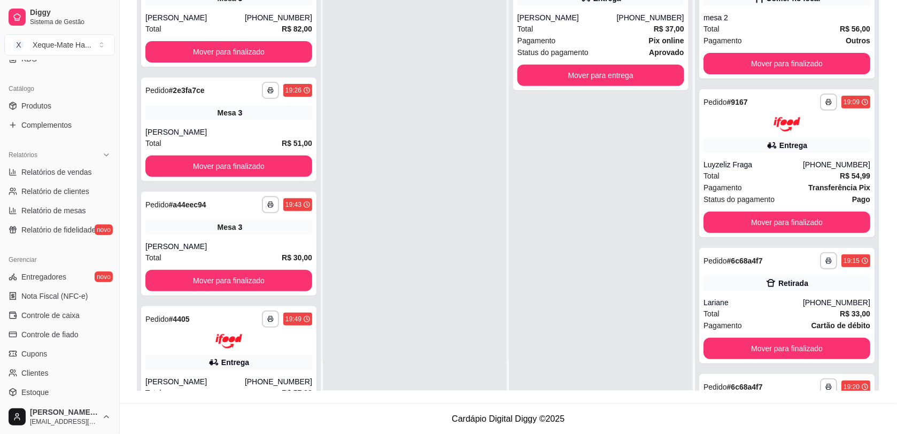
scroll to position [78, 0]
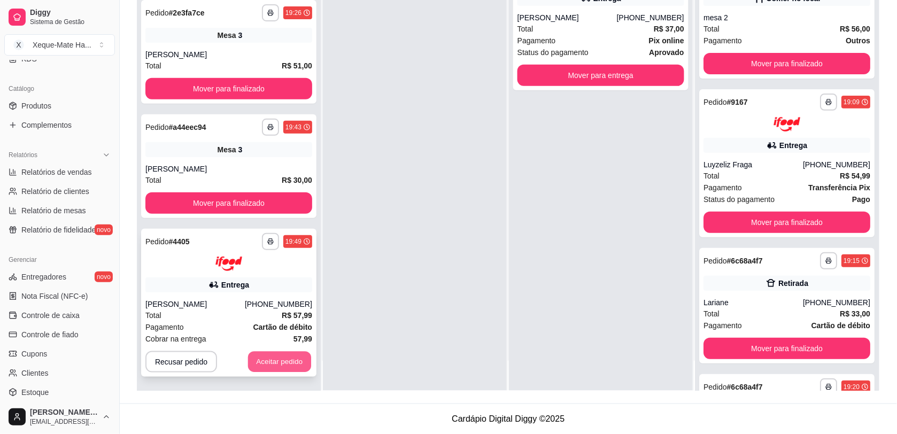
click at [271, 366] on button "Aceitar pedido" at bounding box center [279, 361] width 63 height 21
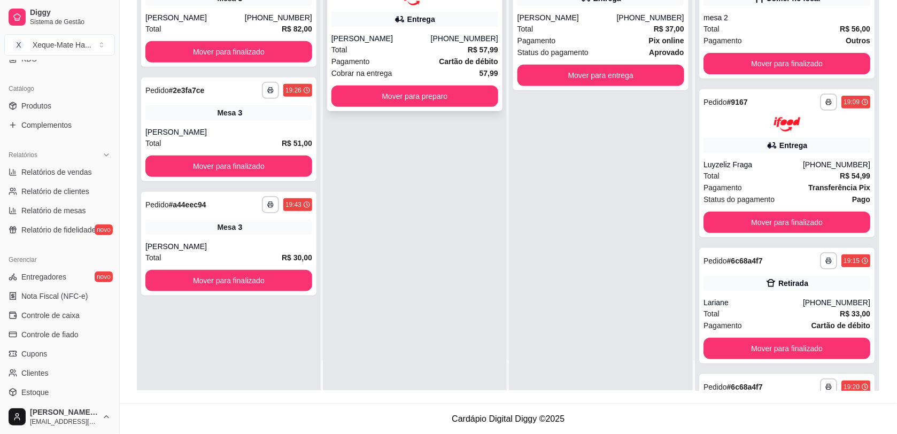
scroll to position [0, 0]
click at [416, 94] on button "Mover para preparo" at bounding box center [415, 96] width 167 height 21
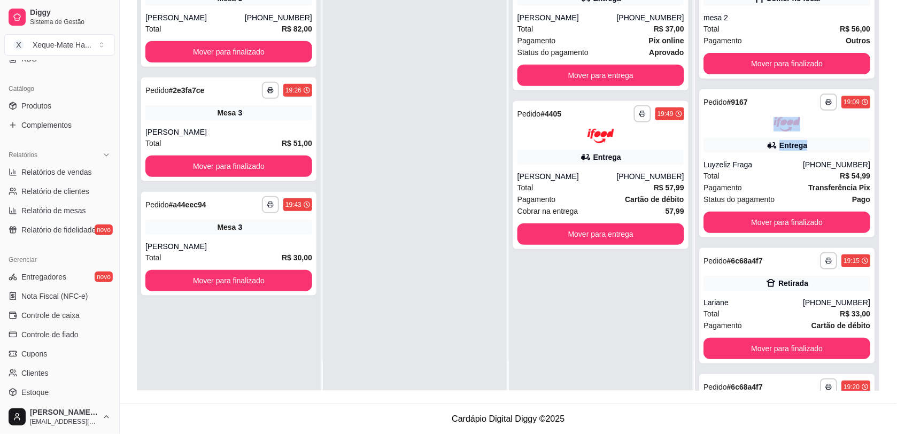
drag, startPoint x: 891, startPoint y: 135, endPoint x: 907, endPoint y: 110, distance: 29.7
click at [897, 110] on html "**********" at bounding box center [448, 54] width 897 height 434
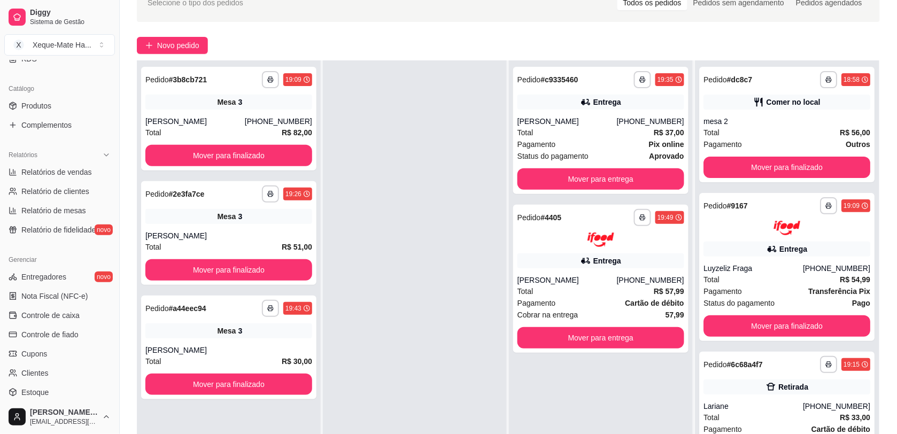
click at [456, 154] on div at bounding box center [415, 277] width 184 height 434
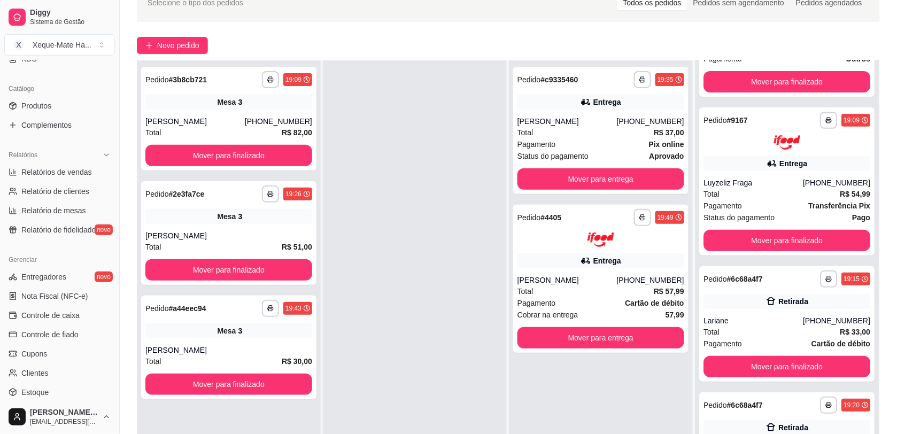
scroll to position [0, 0]
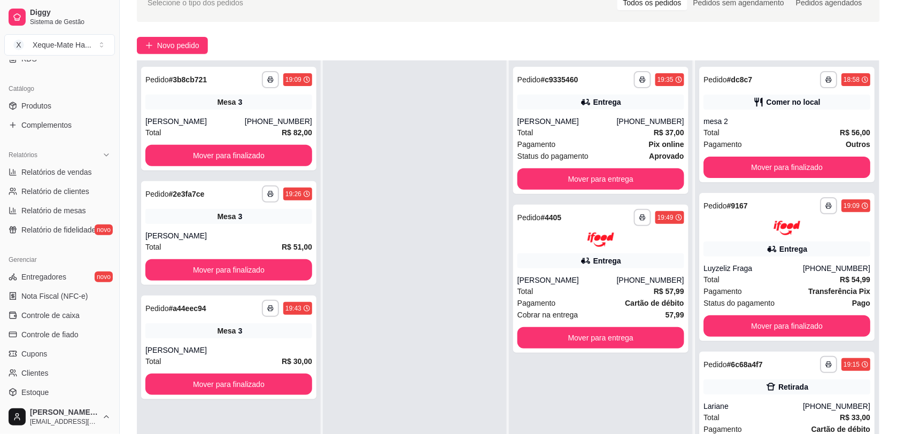
drag, startPoint x: 867, startPoint y: 220, endPoint x: 393, endPoint y: 281, distance: 477.8
click at [393, 281] on div at bounding box center [415, 277] width 184 height 434
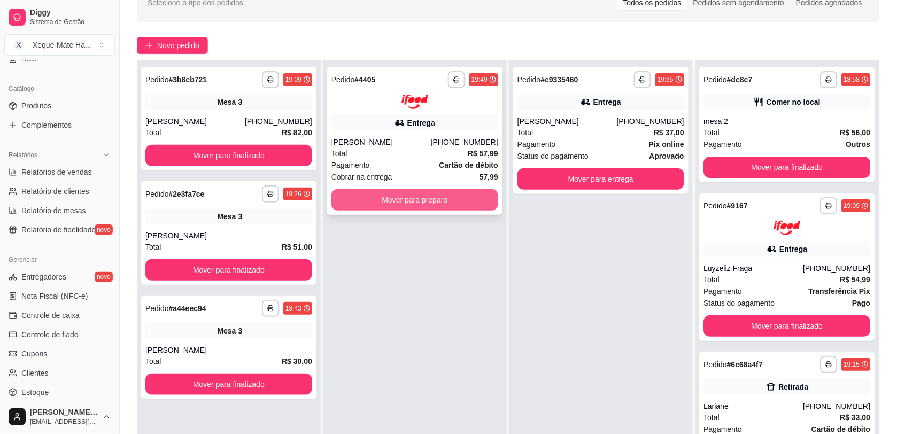
click at [412, 203] on button "Mover para preparo" at bounding box center [415, 199] width 167 height 21
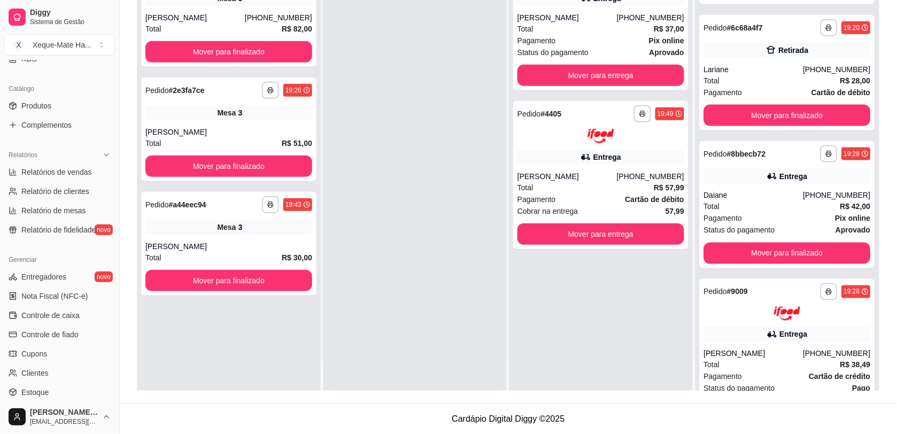
scroll to position [410, 0]
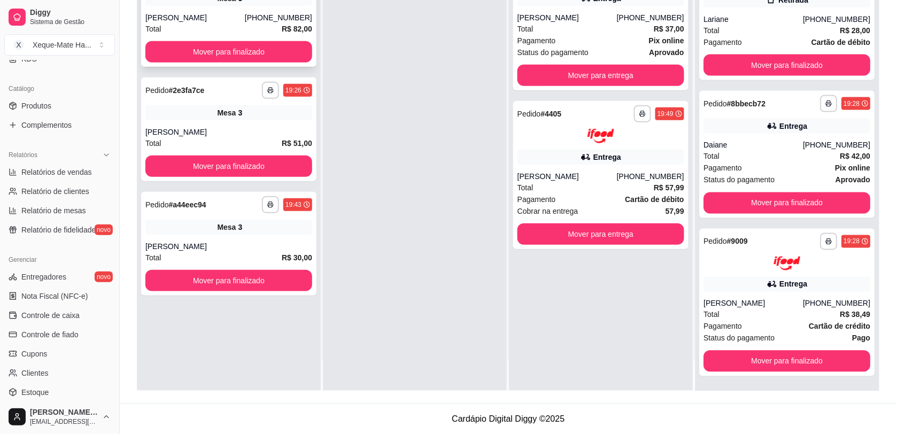
click at [273, 46] on button "Mover para finalizado" at bounding box center [228, 51] width 167 height 21
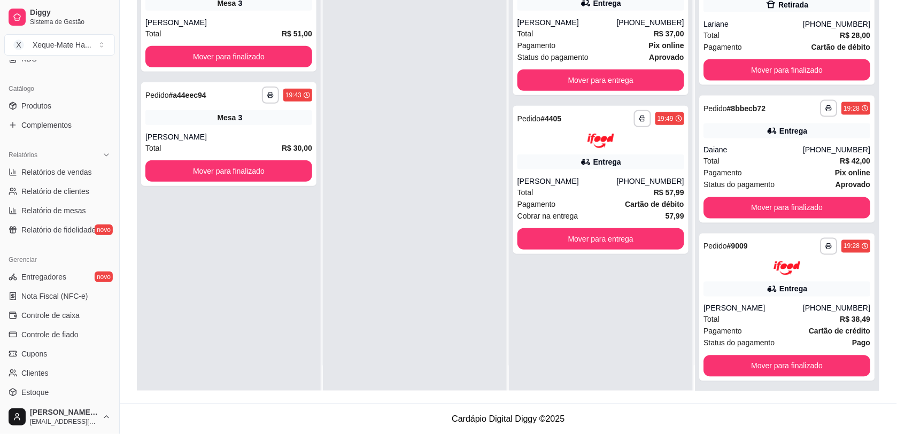
scroll to position [30, 0]
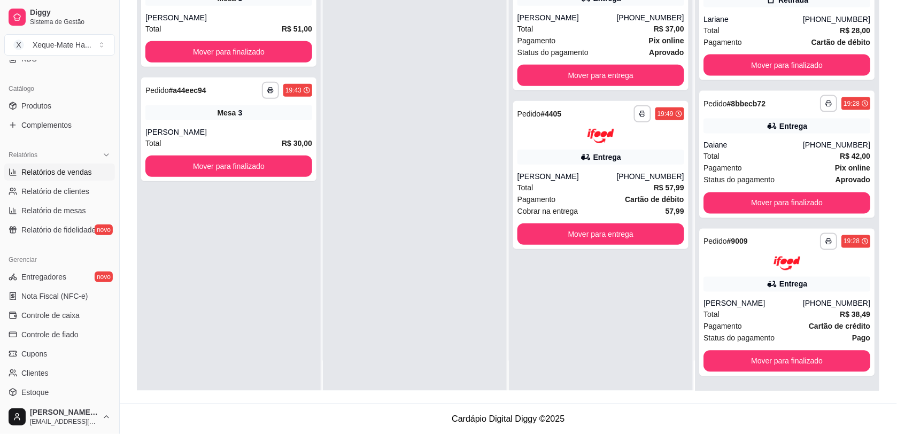
drag, startPoint x: 118, startPoint y: 156, endPoint x: 97, endPoint y: 168, distance: 23.8
click at [99, 82] on div "Diggy Sistema de Gestão X Xeque-Mate Ha ... Loja aberta Diggy Pro até 13/10 Ace…" at bounding box center [59, 217] width 119 height 434
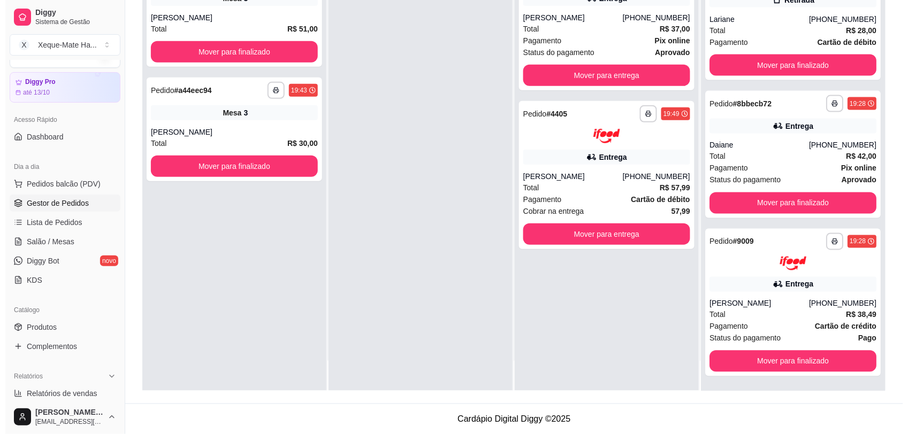
scroll to position [0, 0]
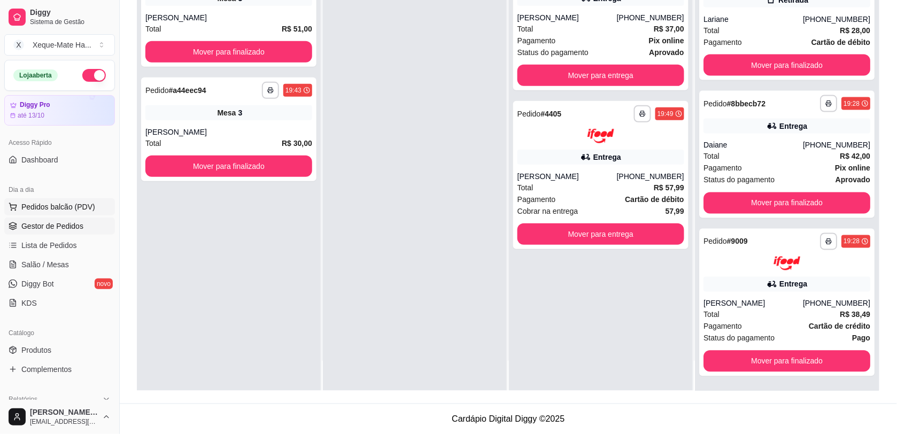
click at [22, 210] on span "Pedidos balcão (PDV)" at bounding box center [58, 207] width 74 height 11
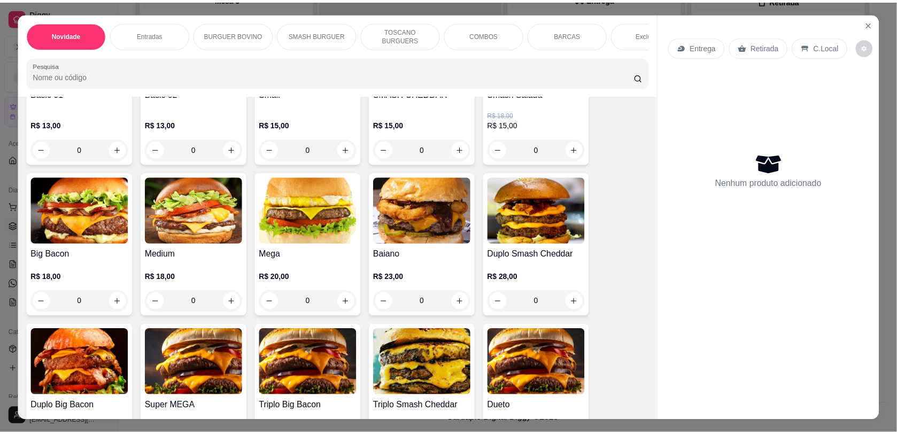
scroll to position [25, 0]
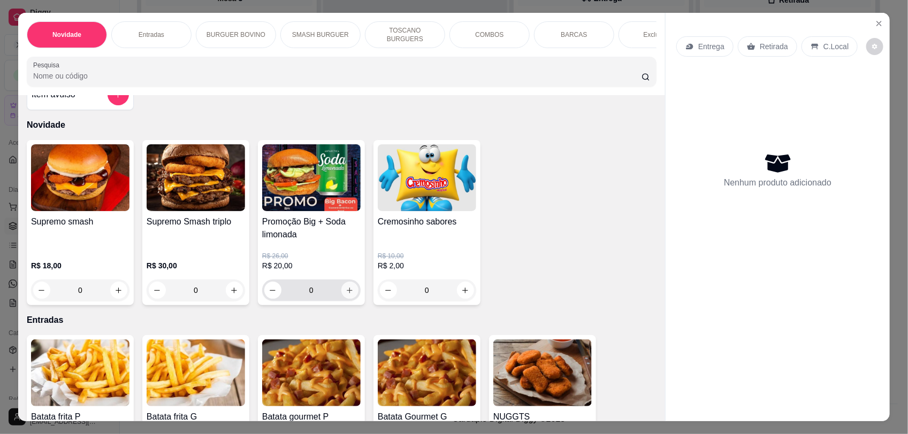
click at [346, 295] on icon "increase-product-quantity" at bounding box center [350, 291] width 8 height 8
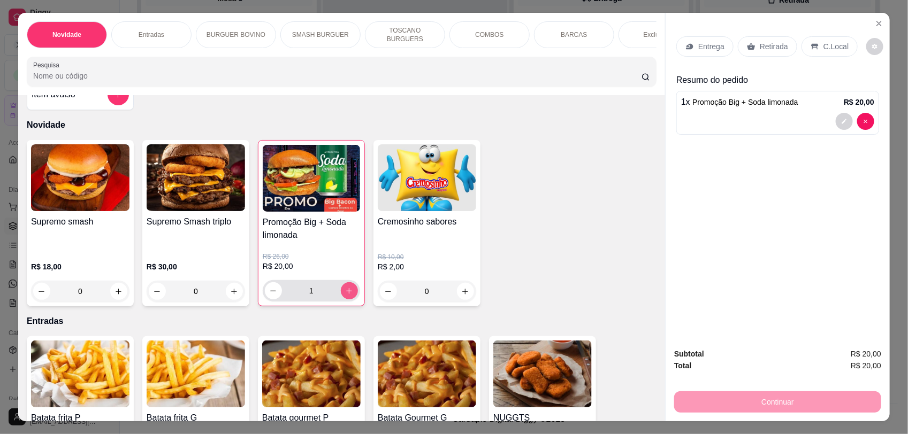
type input "1"
click at [709, 43] on p "Entrega" at bounding box center [711, 46] width 26 height 11
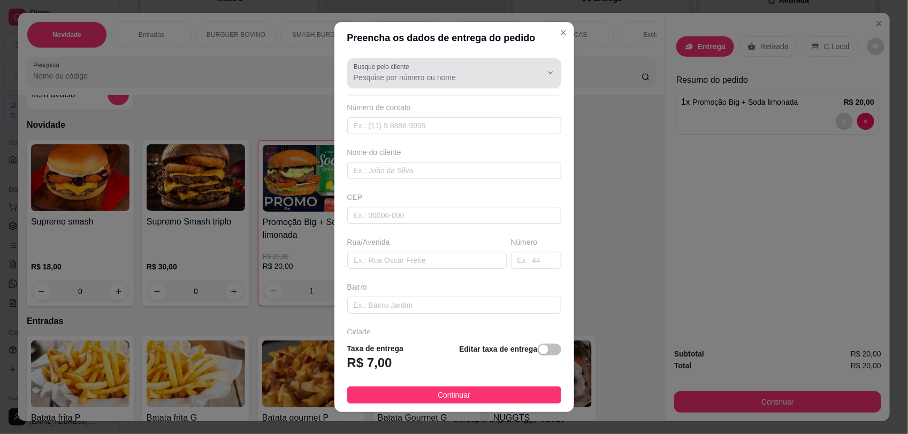
click at [455, 78] on input "Busque pelo cliente" at bounding box center [439, 77] width 171 height 11
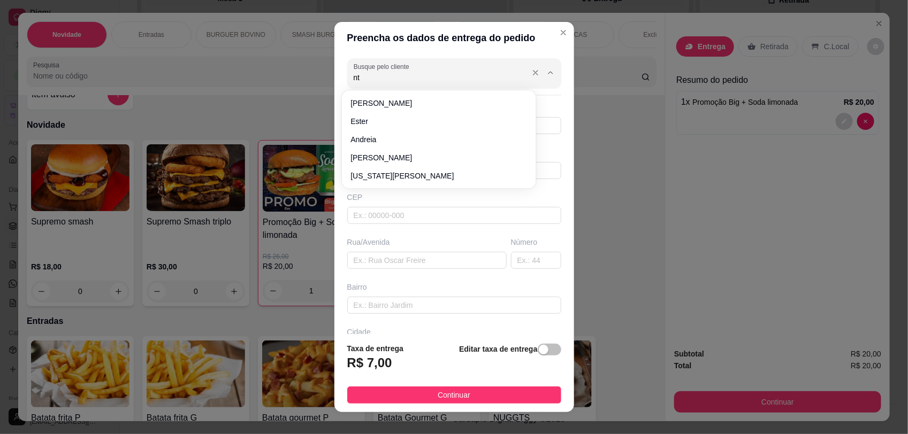
type input "n"
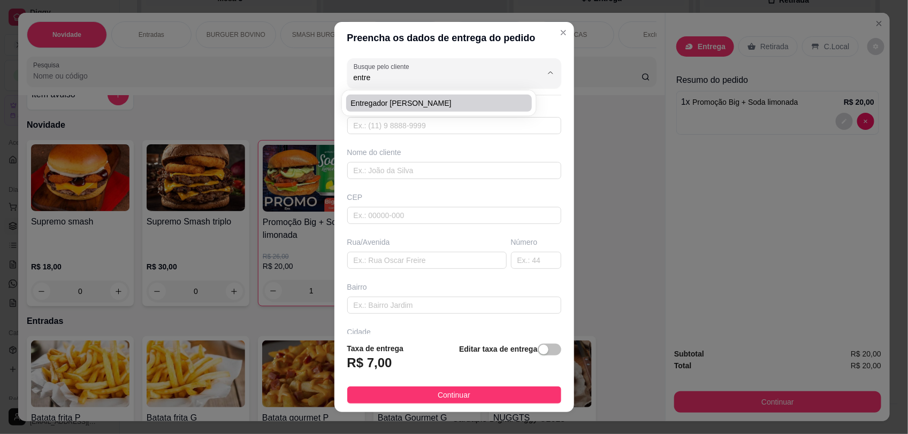
click at [383, 104] on span "entregador [PERSON_NAME]" at bounding box center [433, 103] width 166 height 11
type input "entregador [PERSON_NAME]"
type input "0000000000"
type input "entregador [PERSON_NAME]"
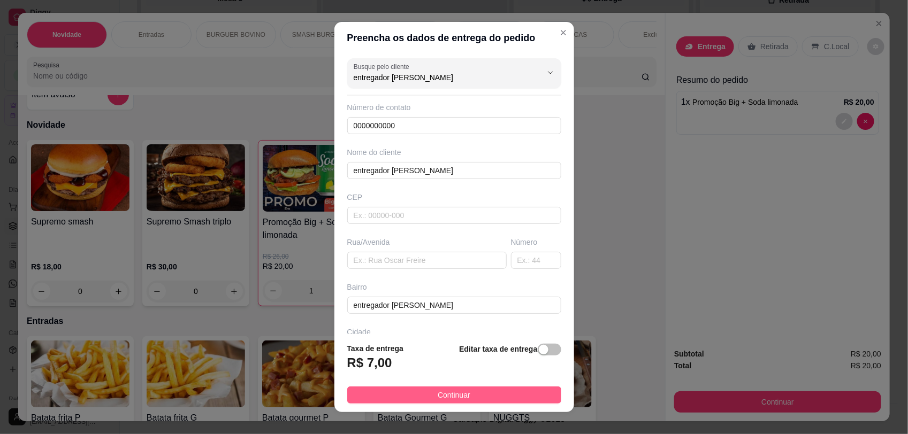
type input "entregador [PERSON_NAME]"
click at [482, 396] on button "Continuar" at bounding box center [454, 395] width 214 height 17
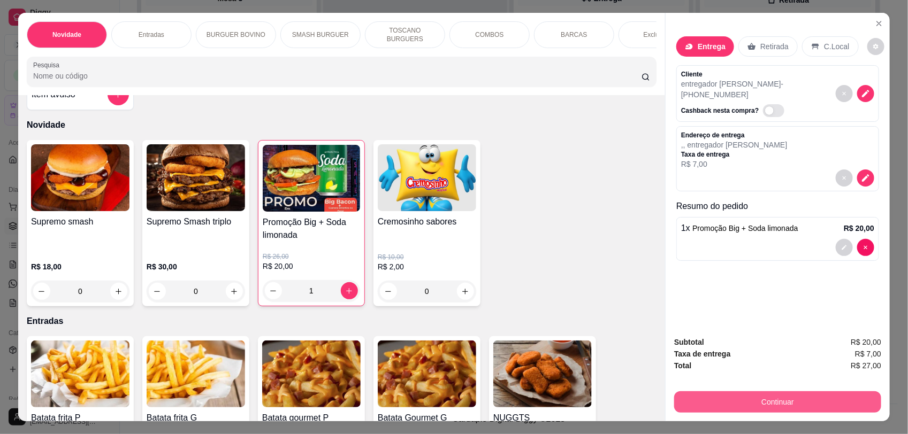
click at [832, 404] on button "Continuar" at bounding box center [777, 402] width 207 height 21
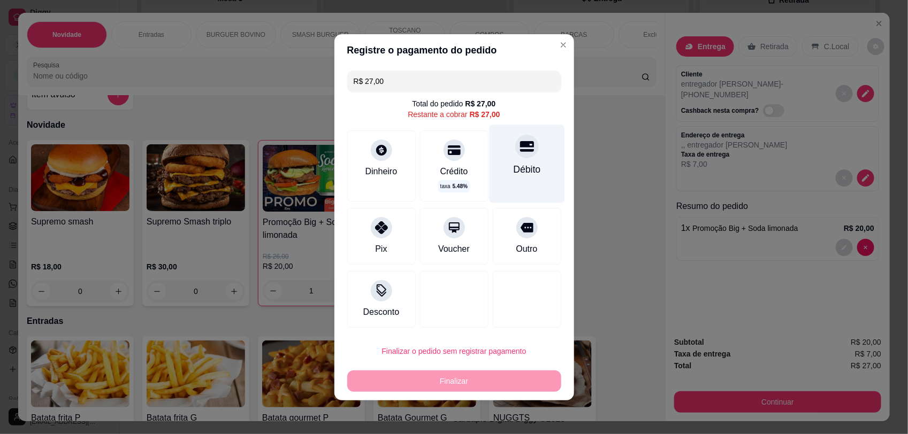
click at [515, 156] on div at bounding box center [527, 147] width 24 height 24
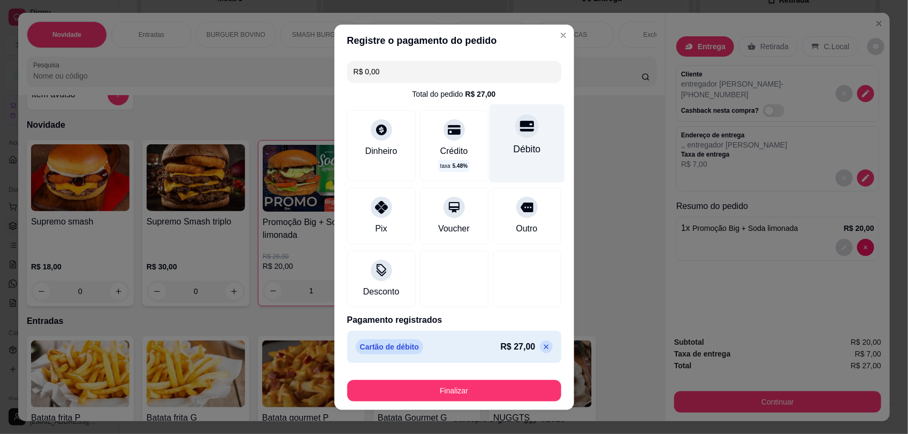
type input "R$ 0,00"
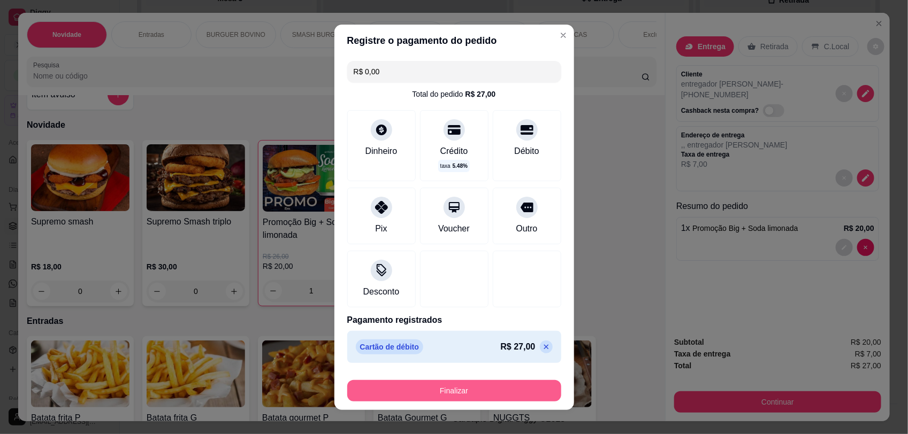
click at [470, 391] on button "Finalizar" at bounding box center [454, 390] width 214 height 21
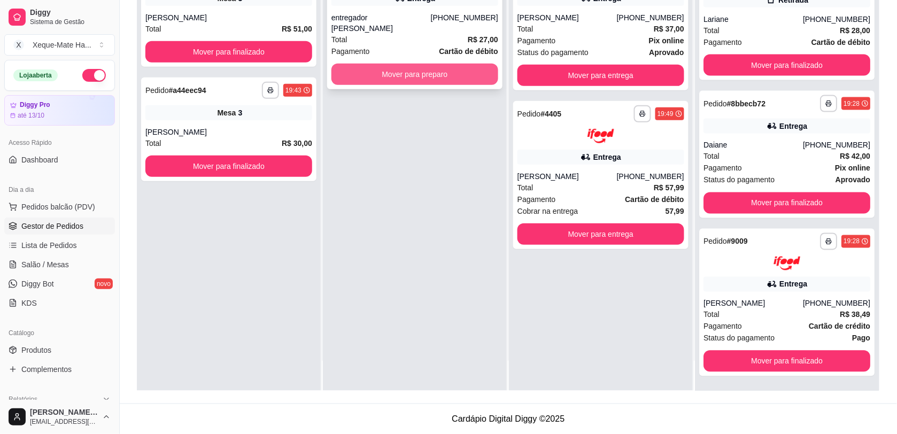
click at [445, 64] on button "Mover para preparo" at bounding box center [415, 74] width 167 height 21
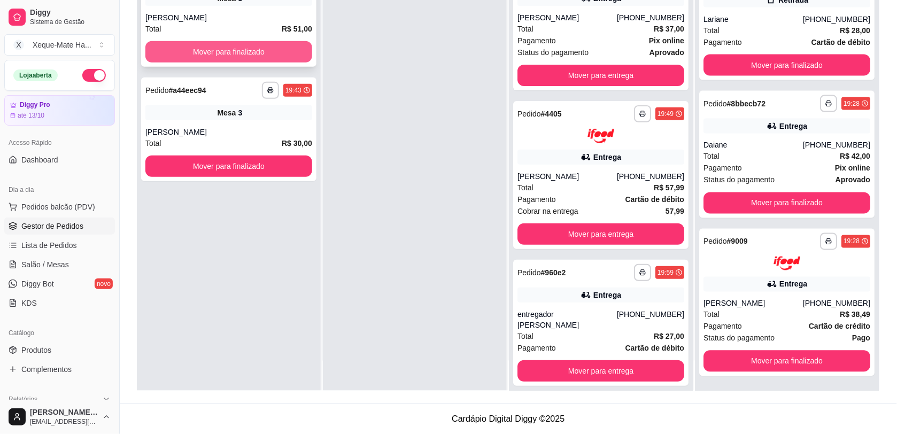
click at [235, 47] on button "Mover para finalizado" at bounding box center [228, 51] width 167 height 21
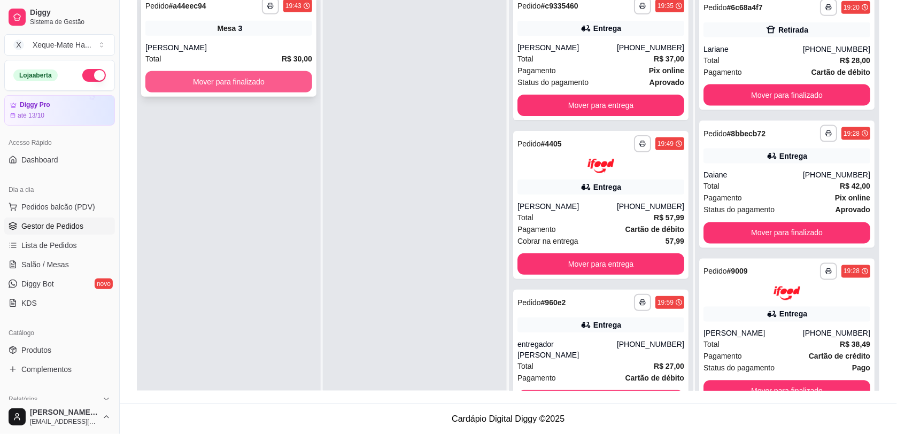
click at [247, 78] on button "Mover para finalizado" at bounding box center [228, 81] width 167 height 21
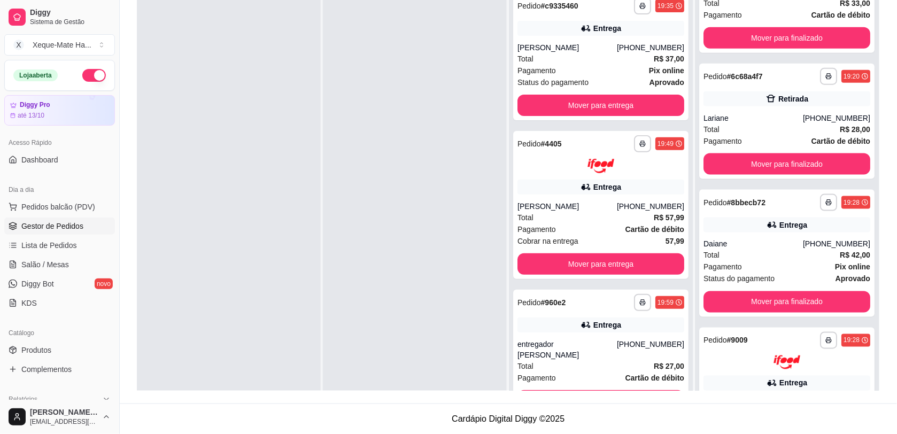
scroll to position [334, 0]
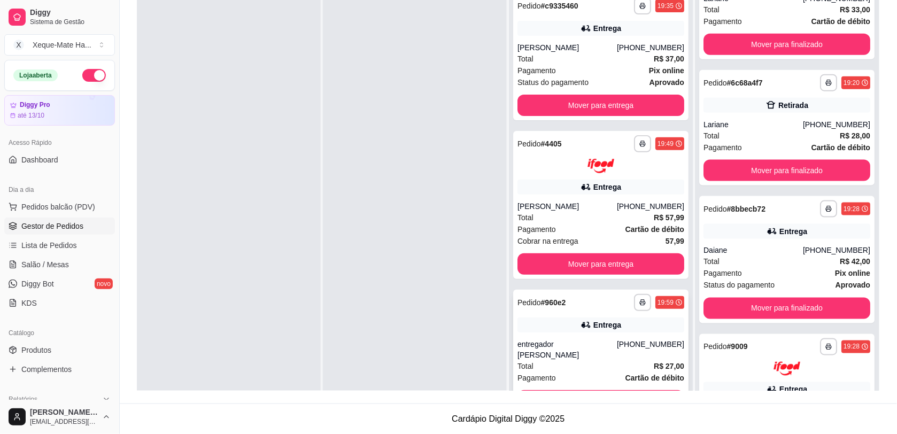
click at [543, 314] on div "**********" at bounding box center [600, 353] width 175 height 126
click at [815, 165] on button "Mover para finalizado" at bounding box center [787, 170] width 167 height 21
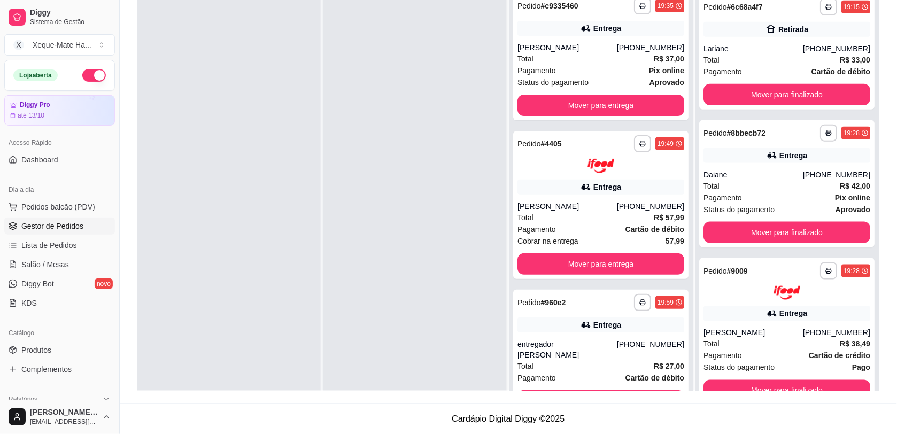
scroll to position [283, 0]
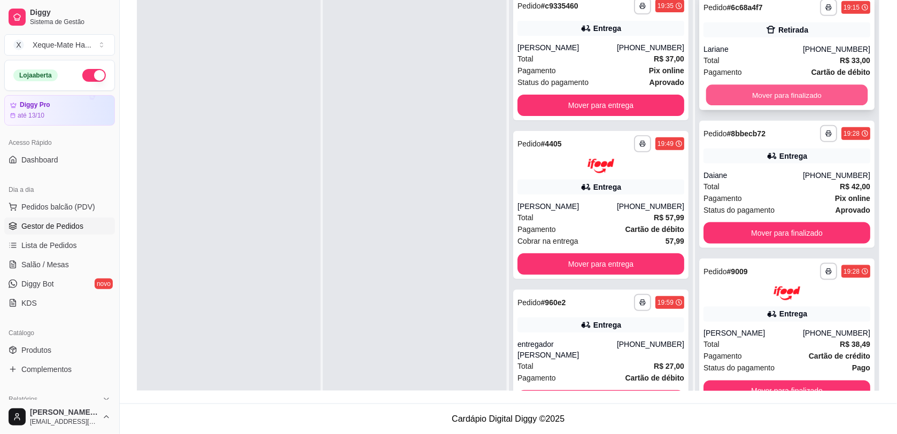
click at [805, 87] on button "Mover para finalizado" at bounding box center [788, 95] width 162 height 21
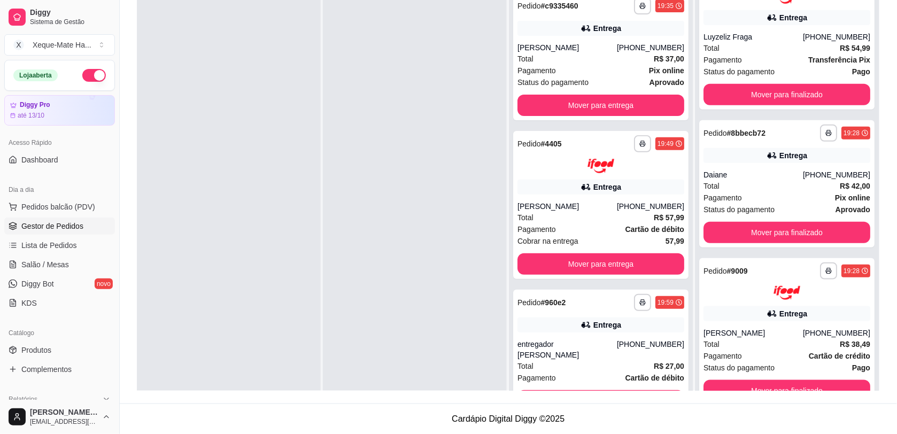
scroll to position [157, 0]
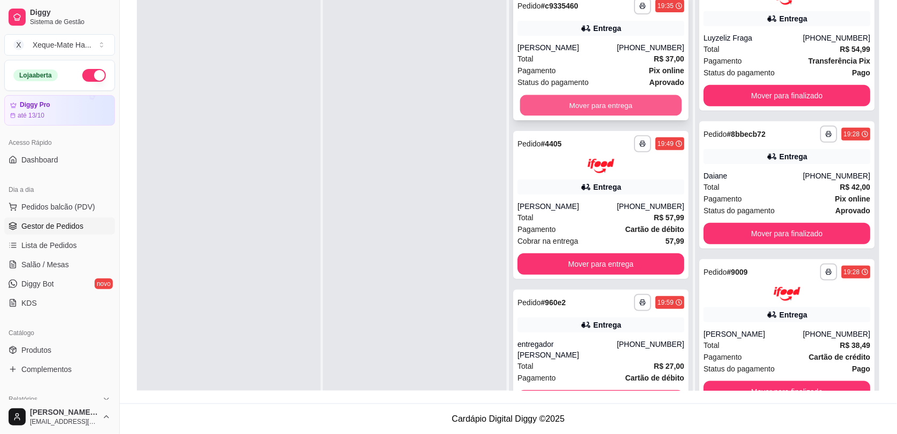
click at [642, 104] on button "Mover para entrega" at bounding box center [601, 105] width 162 height 21
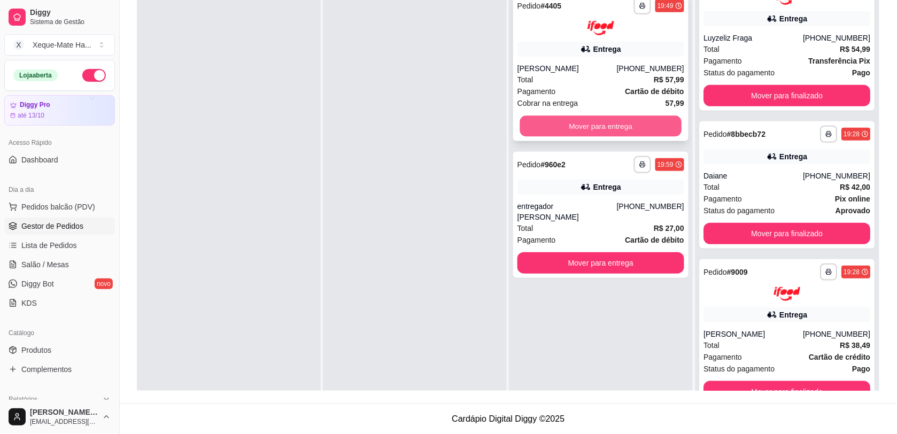
click at [627, 119] on button "Mover para entrega" at bounding box center [601, 126] width 162 height 21
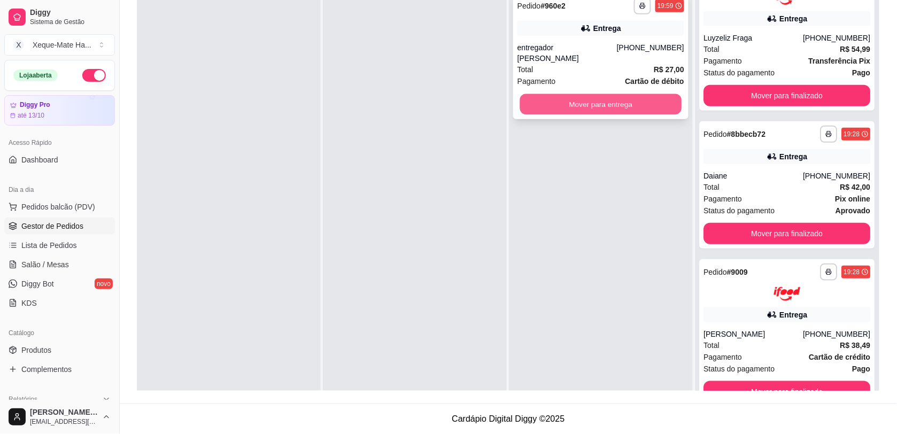
click at [621, 94] on button "Mover para entrega" at bounding box center [601, 104] width 162 height 21
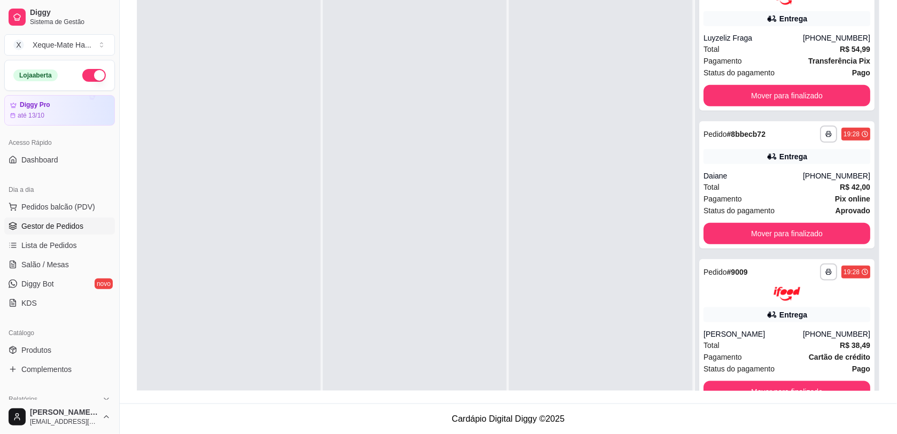
scroll to position [0, 0]
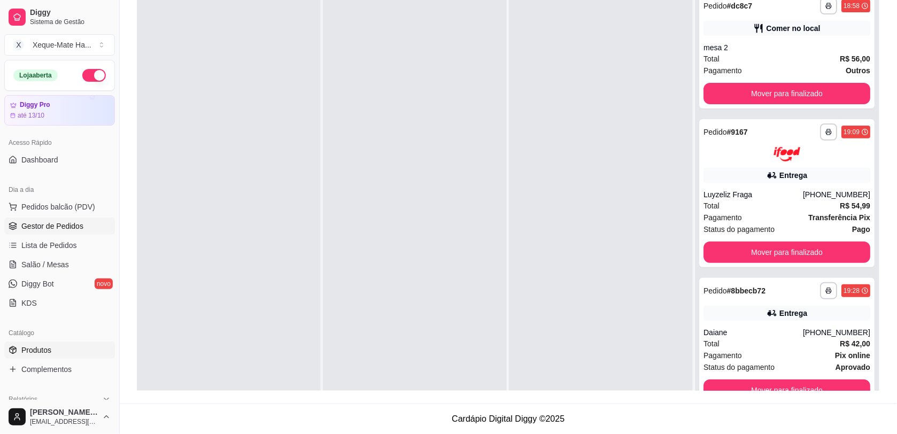
click at [39, 354] on span "Produtos" at bounding box center [36, 350] width 30 height 11
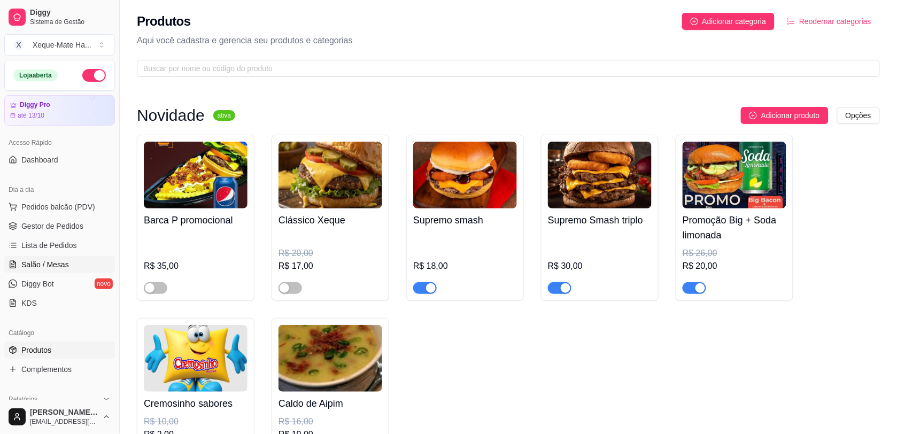
click at [34, 260] on span "Salão / Mesas" at bounding box center [45, 264] width 48 height 11
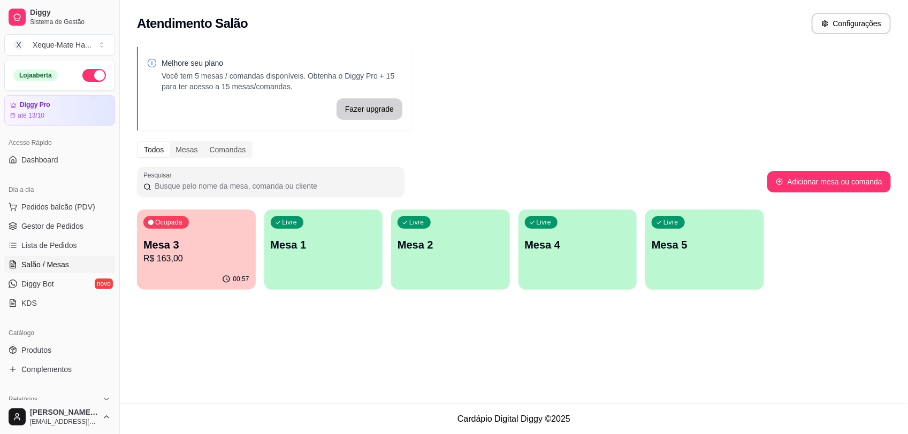
click at [183, 247] on p "Mesa 3" at bounding box center [196, 244] width 106 height 15
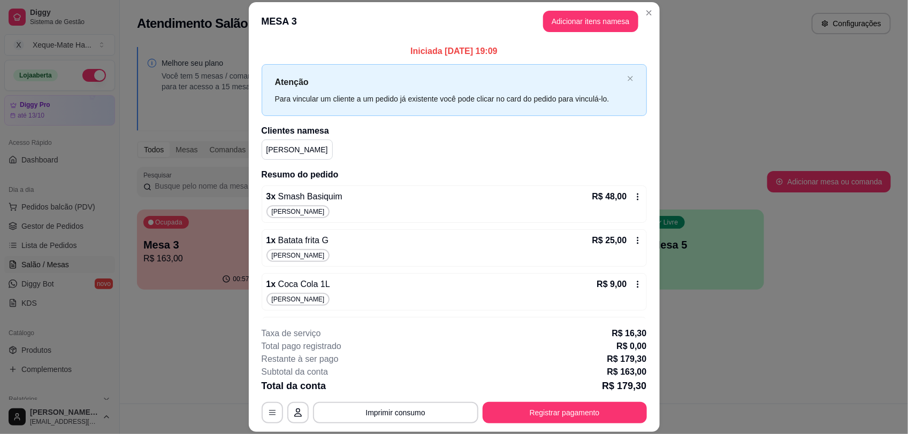
click at [559, 404] on button "Registrar pagamento" at bounding box center [564, 412] width 164 height 21
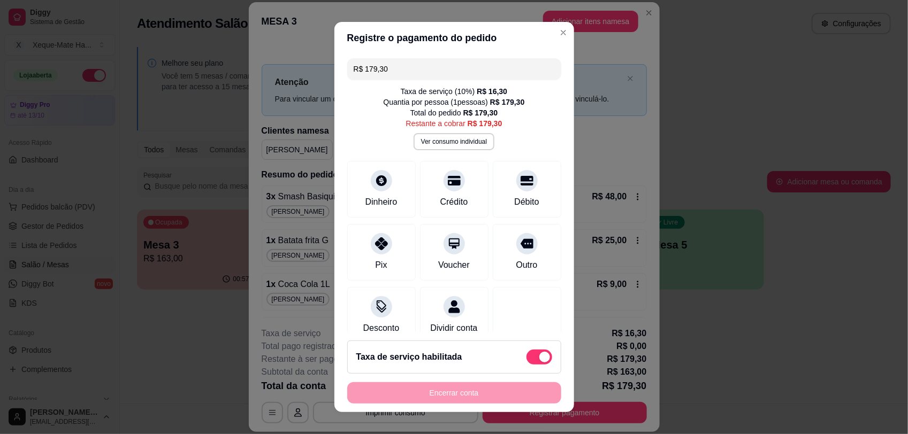
click at [526, 353] on span at bounding box center [539, 357] width 26 height 15
click at [526, 359] on input "checkbox" at bounding box center [529, 362] width 7 height 7
checkbox input "true"
type input "R$ 163,00"
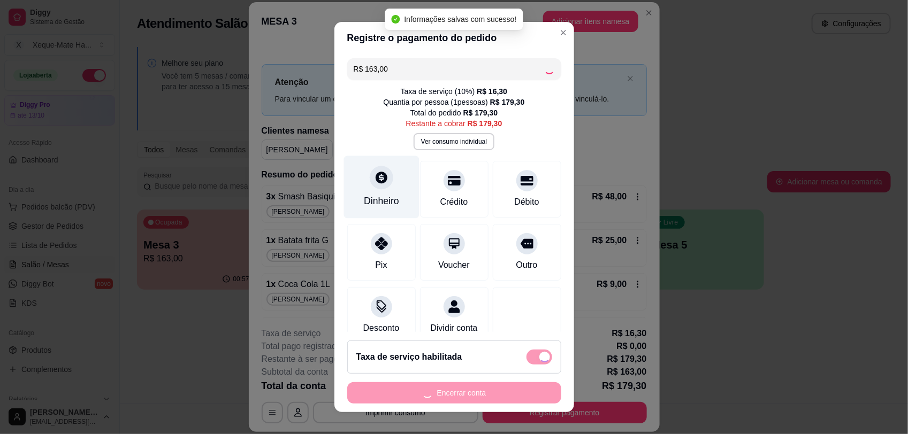
checkbox input "false"
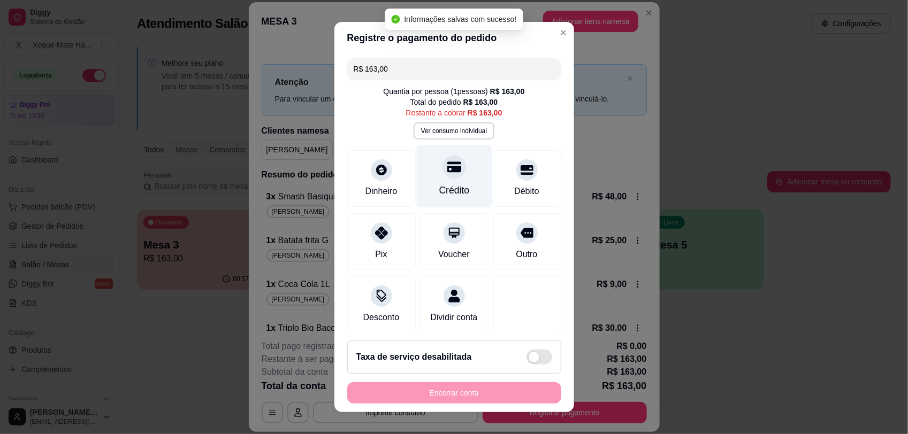
click at [442, 172] on div at bounding box center [454, 167] width 24 height 24
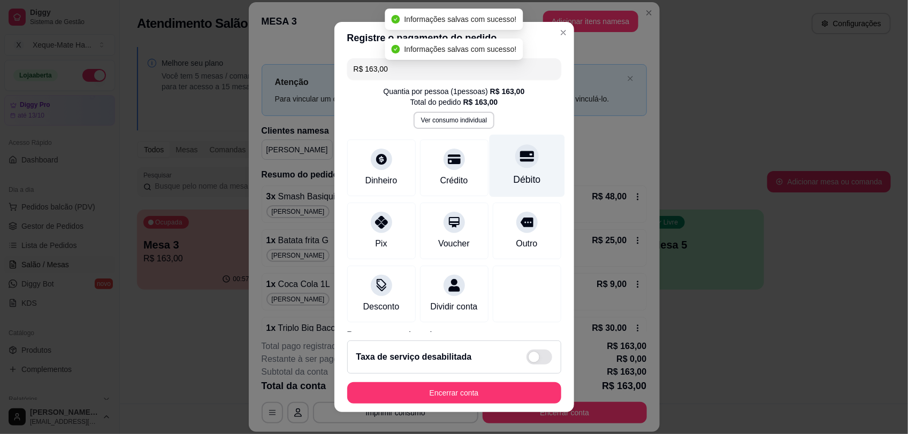
type input "R$ 0,00"
click at [513, 178] on div "Débito" at bounding box center [526, 180] width 27 height 14
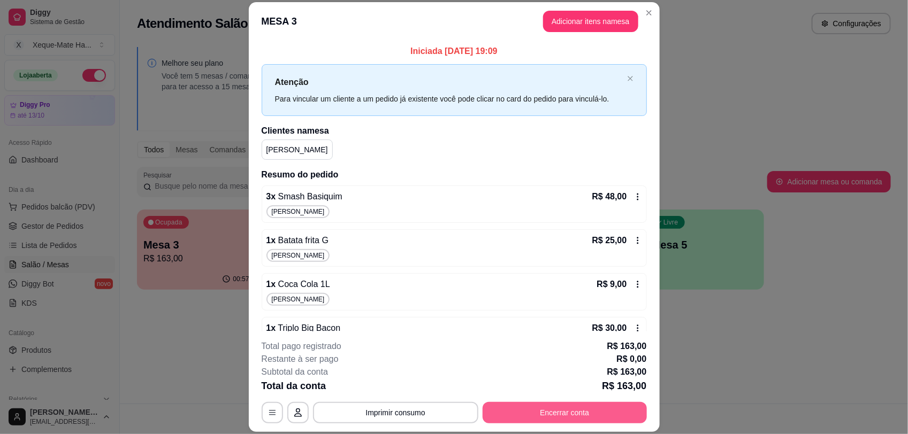
click at [553, 409] on button "Encerrar conta" at bounding box center [564, 412] width 164 height 21
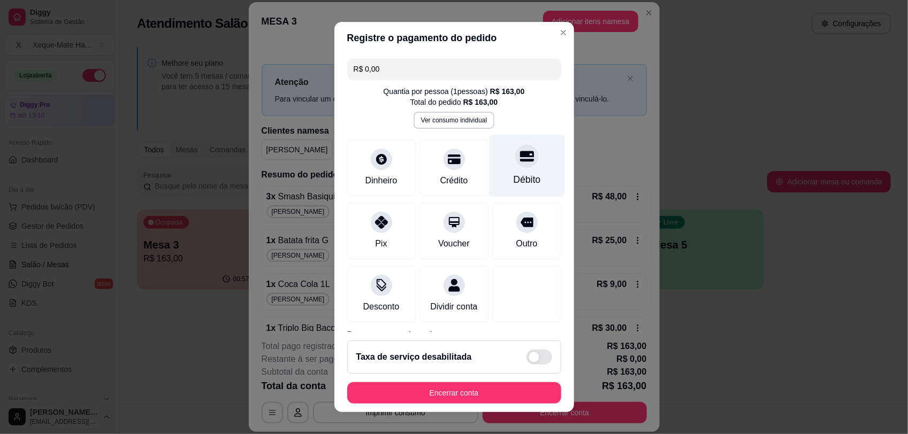
click at [512, 169] on div "Débito" at bounding box center [526, 165] width 75 height 63
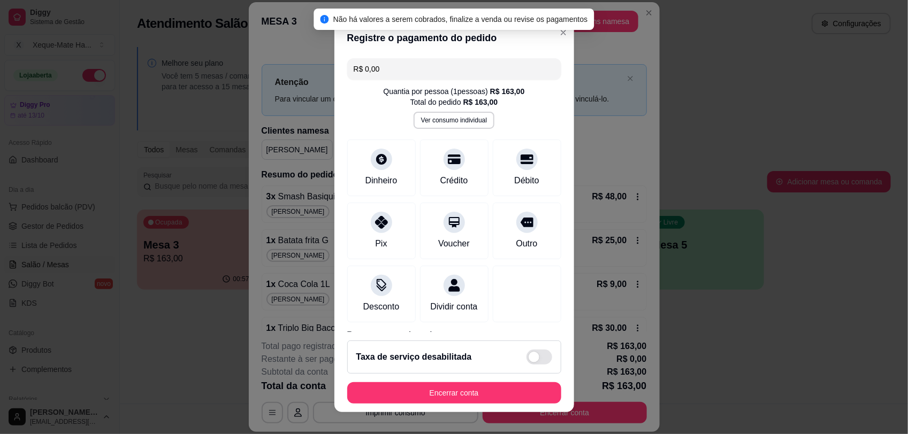
scroll to position [63, 0]
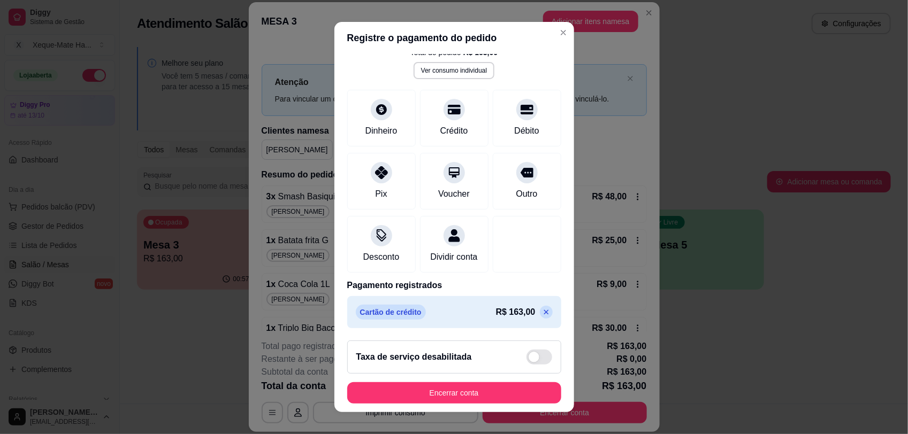
click at [542, 310] on icon at bounding box center [546, 312] width 9 height 9
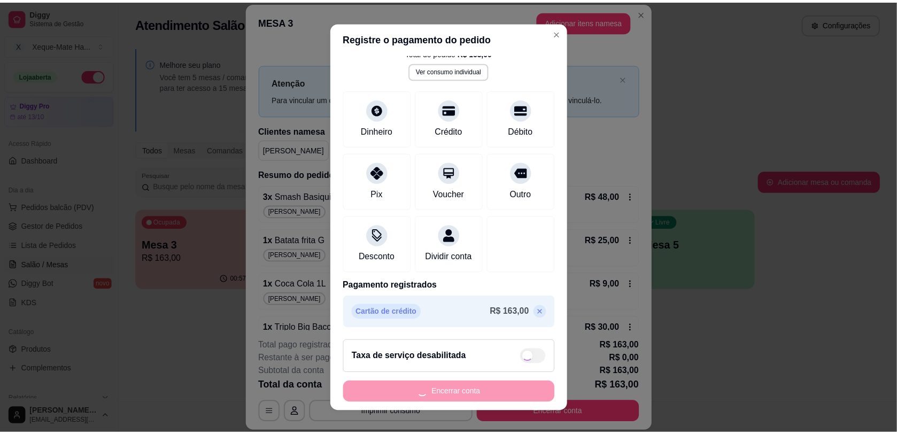
scroll to position [0, 0]
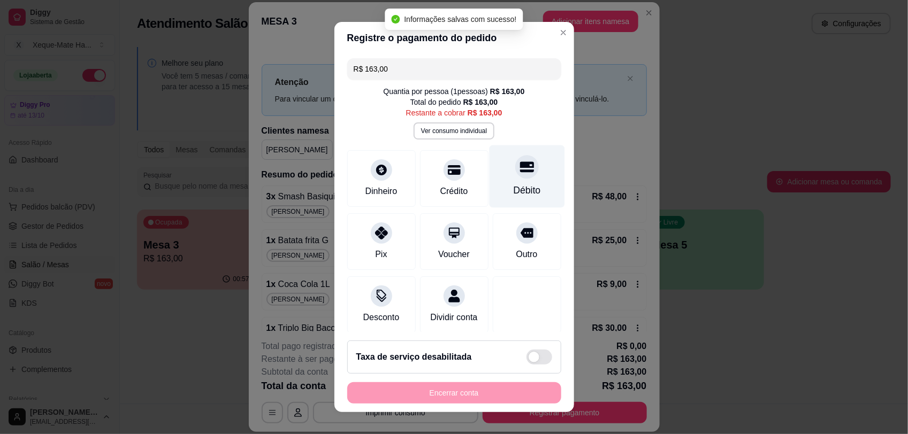
click at [515, 166] on div at bounding box center [527, 167] width 24 height 24
type input "R$ 0,00"
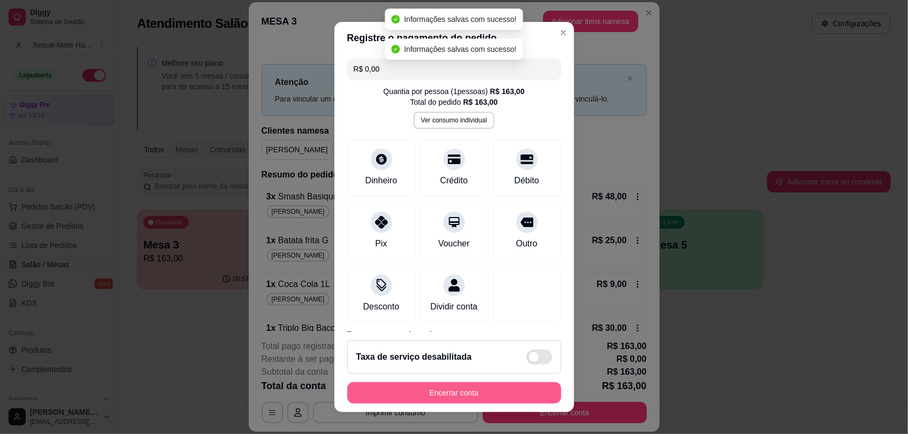
click at [496, 397] on button "Encerrar conta" at bounding box center [454, 392] width 214 height 21
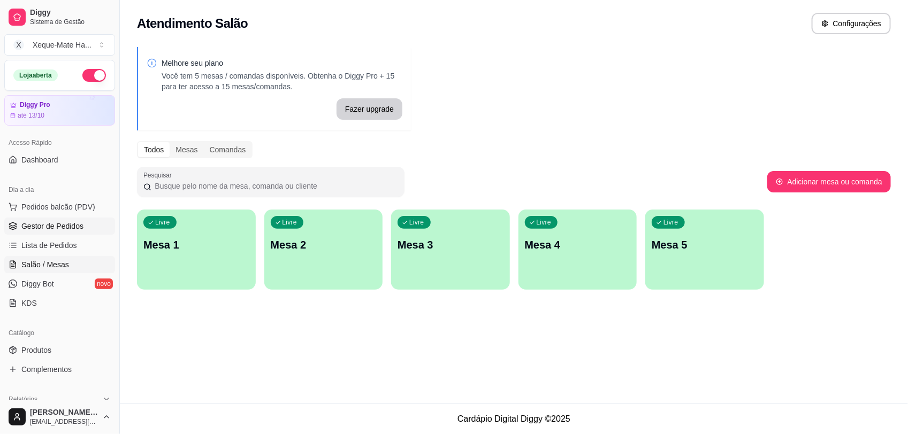
click at [81, 225] on span "Gestor de Pedidos" at bounding box center [52, 226] width 62 height 11
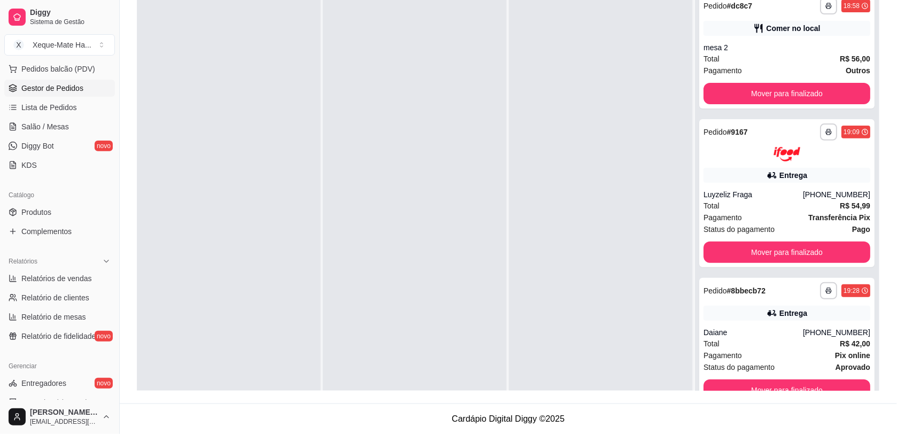
scroll to position [145, 0]
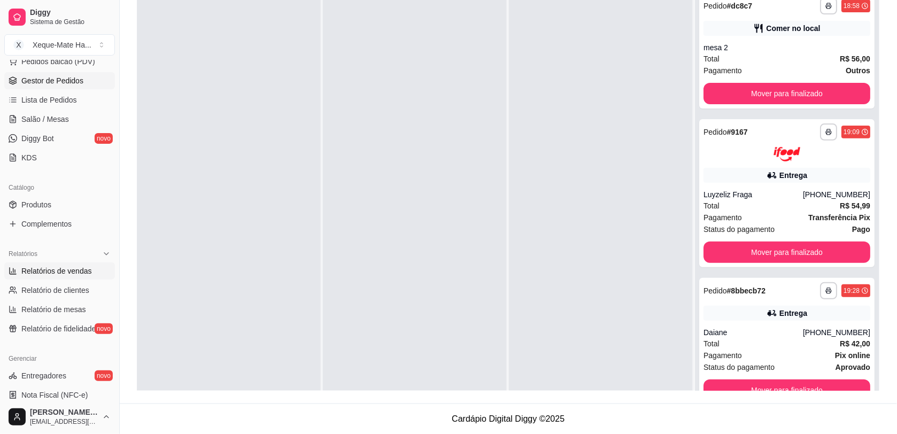
click at [70, 267] on span "Relatórios de vendas" at bounding box center [56, 271] width 71 height 11
select select "ALL"
select select "0"
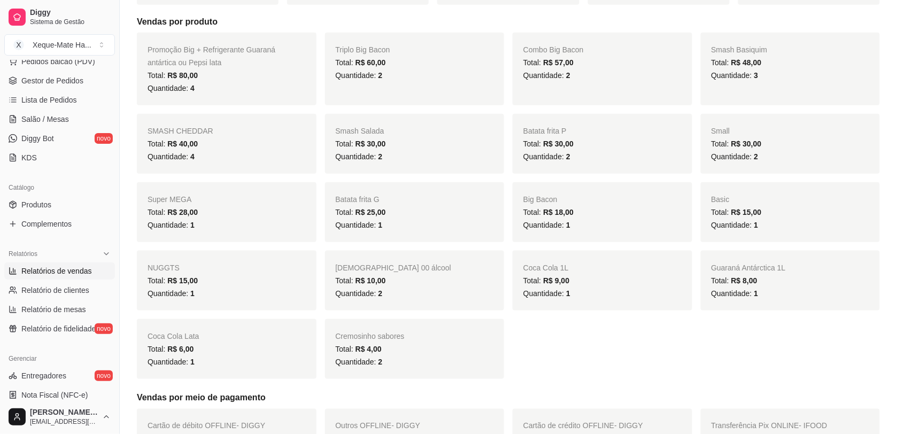
scroll to position [175, 0]
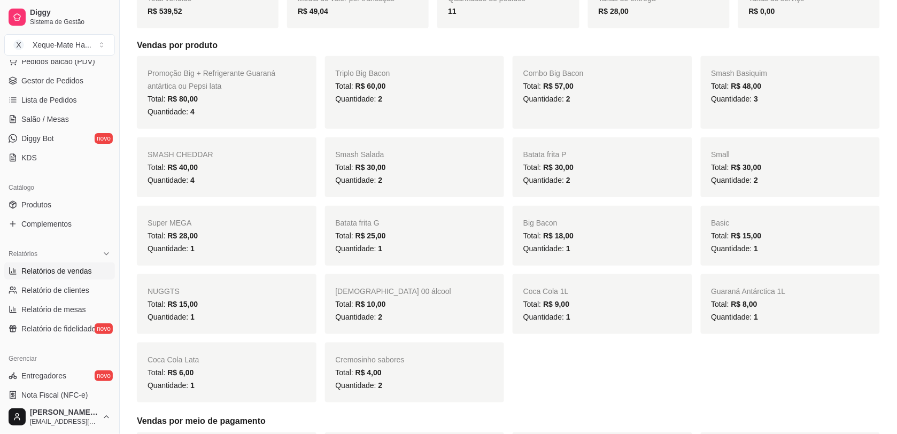
drag, startPoint x: 876, startPoint y: 204, endPoint x: 878, endPoint y: 226, distance: 21.6
click at [878, 226] on div "Promoção Big + Refrigerante Guaraná antártica ou Pepsi lata Total: R$ 80,00 Qua…" at bounding box center [508, 229] width 743 height 347
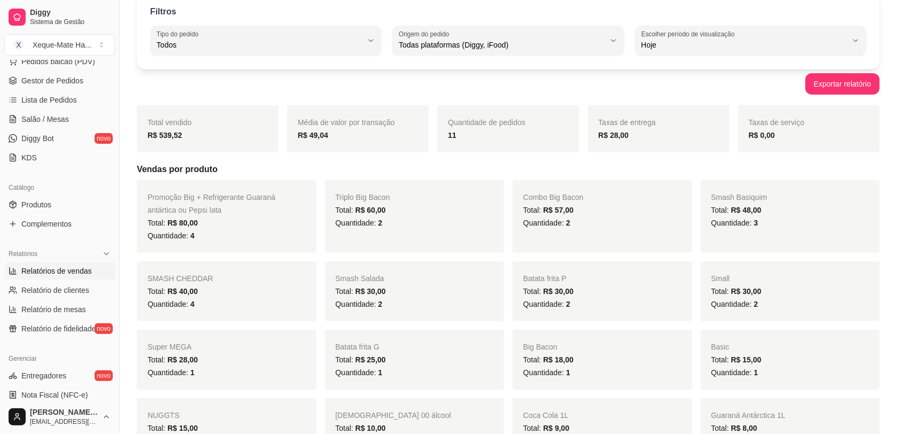
scroll to position [0, 0]
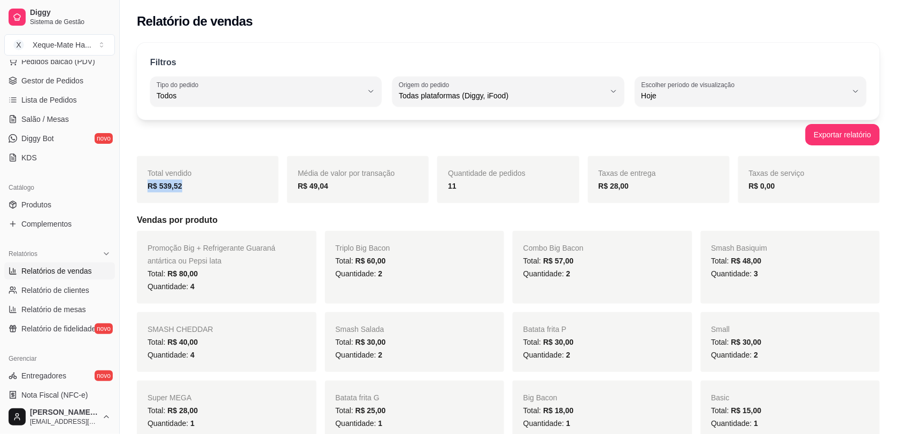
drag, startPoint x: 143, startPoint y: 190, endPoint x: 180, endPoint y: 185, distance: 37.3
click at [180, 185] on div "Total vendido R$ 539,52" at bounding box center [208, 179] width 142 height 47
click at [180, 185] on strong "R$ 539,52" at bounding box center [165, 186] width 35 height 9
drag, startPoint x: 180, startPoint y: 185, endPoint x: 147, endPoint y: 186, distance: 33.2
click at [148, 186] on strong "R$ 539,52" at bounding box center [165, 186] width 35 height 9
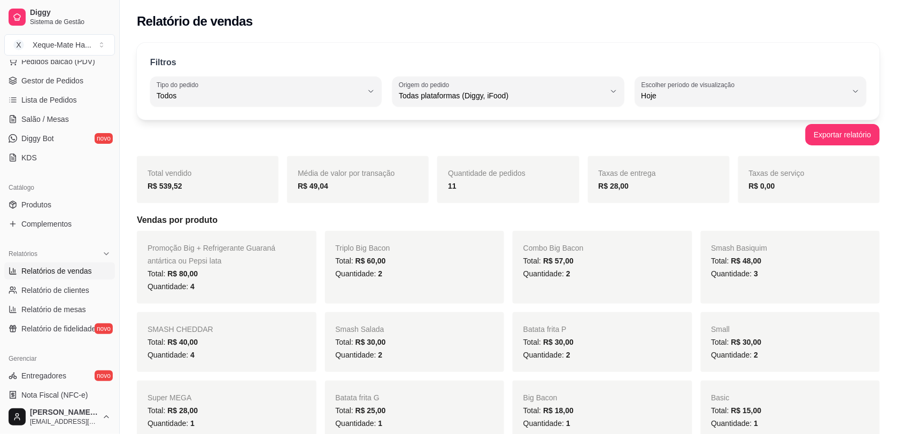
drag, startPoint x: 147, startPoint y: 186, endPoint x: 293, endPoint y: 187, distance: 146.0
click at [293, 187] on div "Média de valor por transação R$ 49,04" at bounding box center [358, 179] width 142 height 47
drag, startPoint x: 294, startPoint y: 187, endPoint x: 376, endPoint y: 183, distance: 81.9
click at [376, 183] on div "Média de valor por transação R$ 49,04" at bounding box center [358, 179] width 142 height 47
drag, startPoint x: 376, startPoint y: 183, endPoint x: 447, endPoint y: 189, distance: 70.8
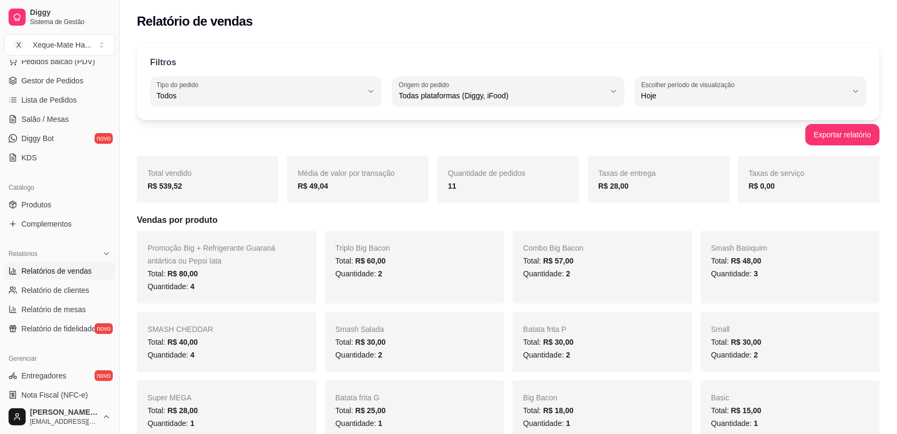
click at [445, 189] on div "Quantidade de pedidos 11" at bounding box center [509, 179] width 142 height 47
drag, startPoint x: 449, startPoint y: 188, endPoint x: 455, endPoint y: 188, distance: 5.9
click at [455, 188] on div "11" at bounding box center [508, 186] width 120 height 13
click at [456, 188] on div "11" at bounding box center [508, 186] width 120 height 13
drag, startPoint x: 440, startPoint y: 186, endPoint x: 450, endPoint y: 186, distance: 10.7
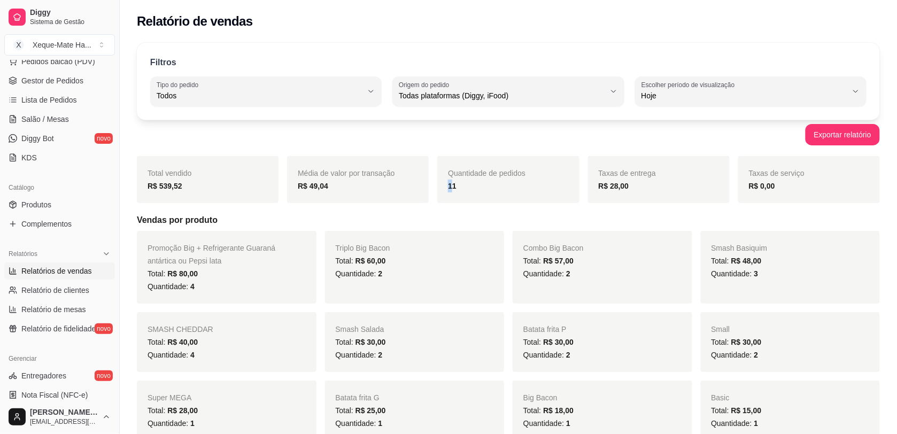
click at [450, 186] on div "Quantidade de pedidos 11" at bounding box center [509, 179] width 142 height 47
drag, startPoint x: 186, startPoint y: 183, endPoint x: 148, endPoint y: 186, distance: 38.1
click at [148, 186] on div "R$ 539,52" at bounding box center [208, 186] width 120 height 13
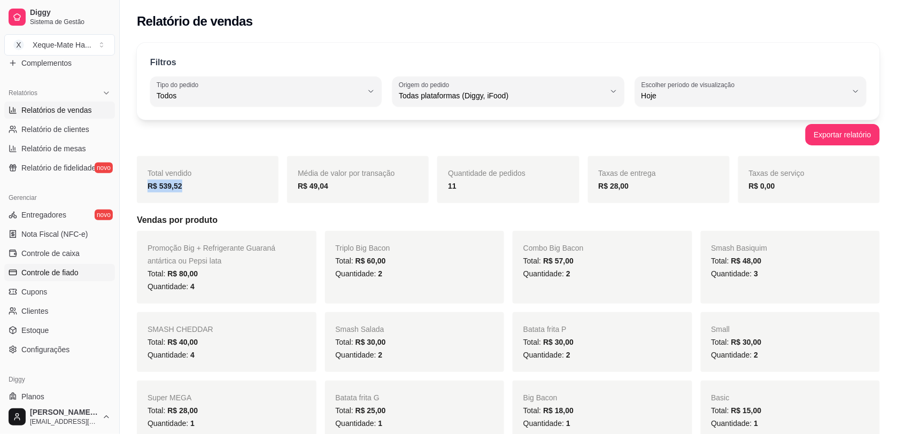
scroll to position [308, 0]
click at [43, 217] on span "Entregadores" at bounding box center [43, 213] width 45 height 11
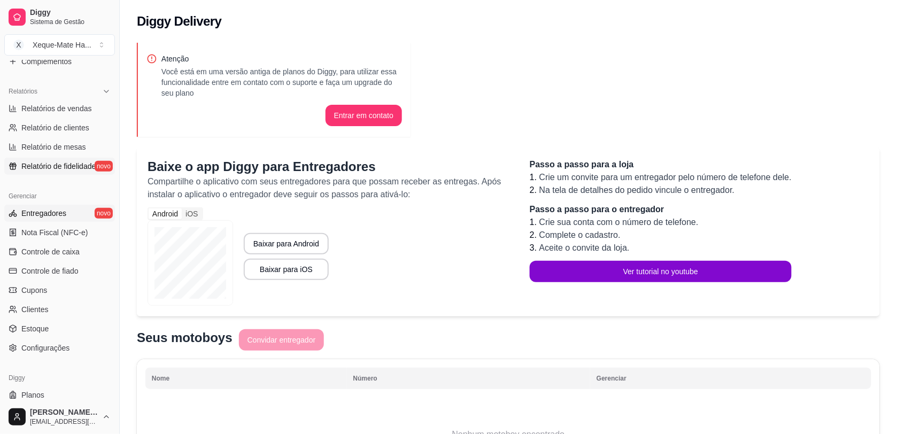
click at [50, 158] on link "Relatório de fidelidade novo" at bounding box center [59, 166] width 111 height 17
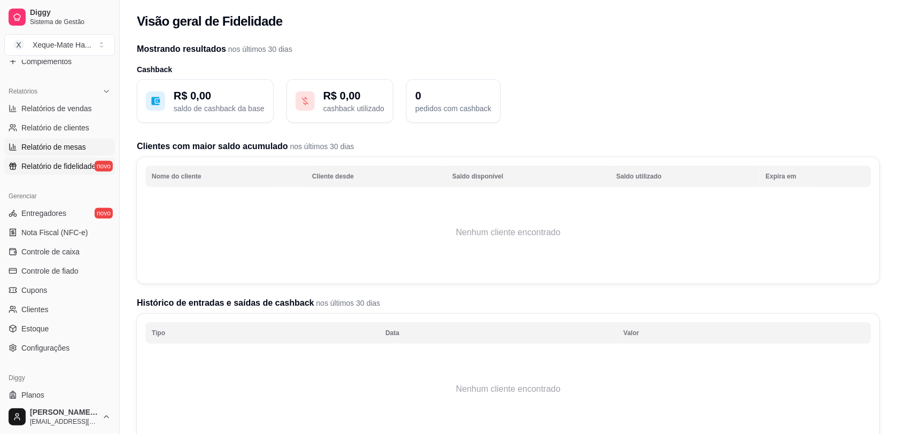
click at [79, 145] on span "Relatório de mesas" at bounding box center [53, 147] width 65 height 11
select select "TOTAL_OF_ORDERS"
select select "7"
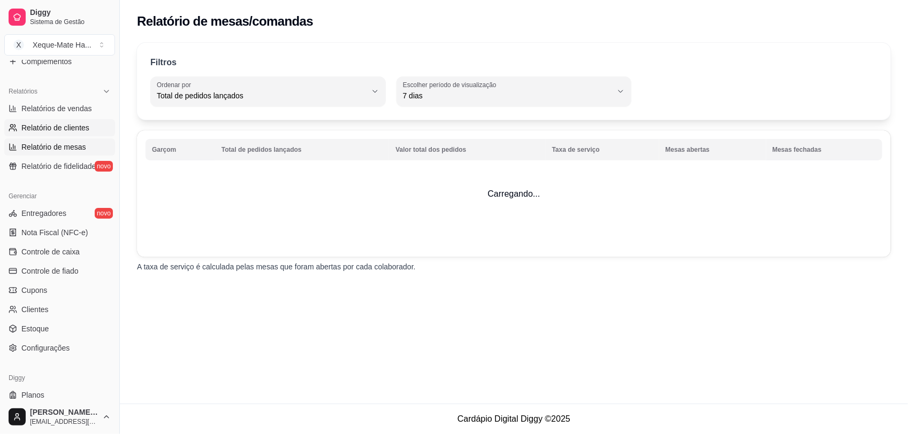
click at [87, 136] on link "Relatório de clientes" at bounding box center [59, 127] width 111 height 17
select select "30"
select select "HIGHEST_TOTAL_SPENT_WITH_ORDERS"
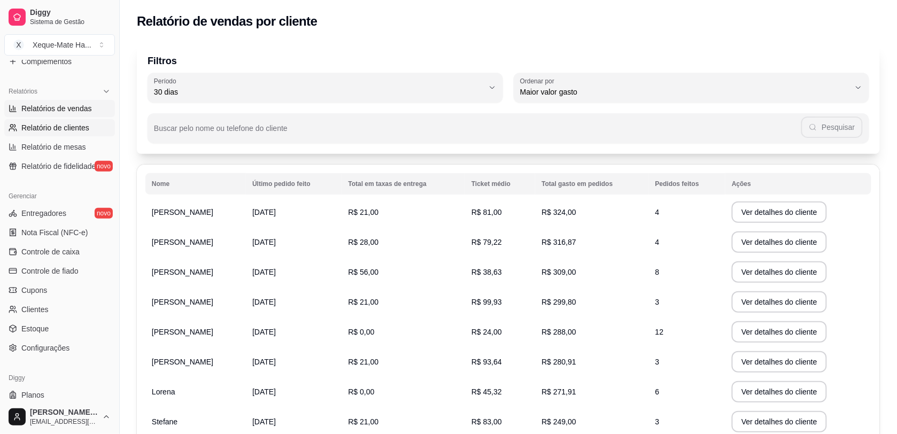
click at [76, 105] on span "Relatórios de vendas" at bounding box center [56, 108] width 71 height 11
select select "ALL"
select select "0"
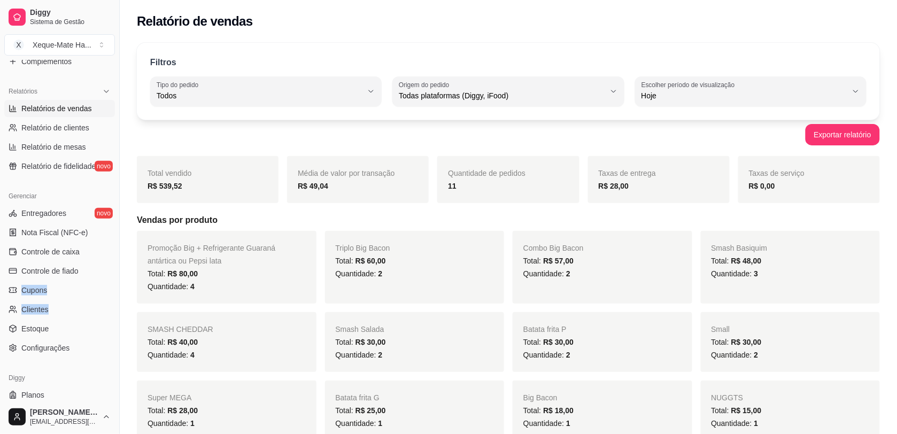
drag, startPoint x: 107, startPoint y: 268, endPoint x: 108, endPoint y: 309, distance: 40.7
click at [108, 309] on div "Gerenciar Entregadores novo Nota Fiscal (NFC-e) Controle de caixa Controle de f…" at bounding box center [59, 272] width 119 height 178
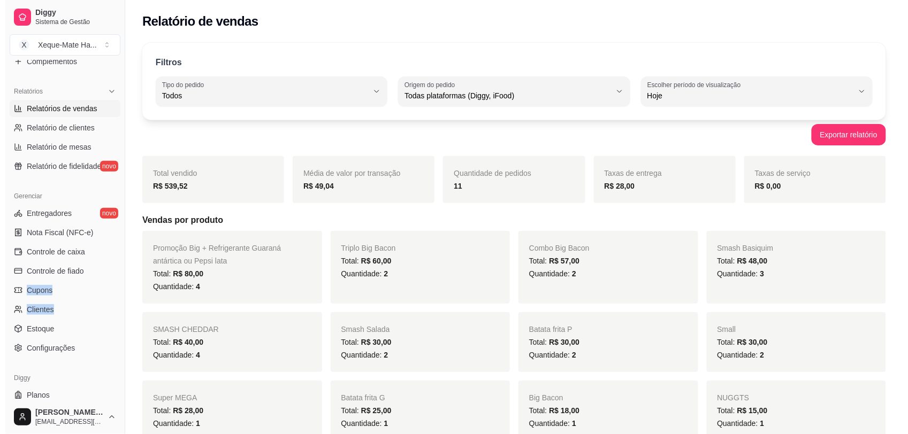
scroll to position [335, 0]
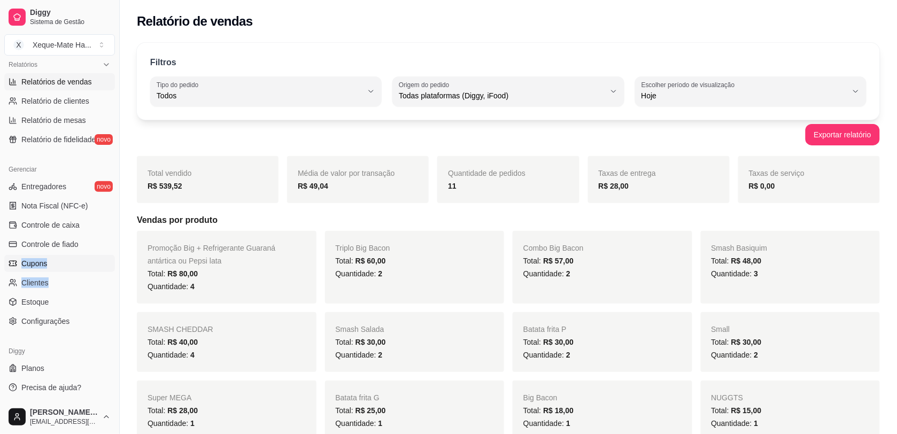
click at [53, 262] on link "Cupons" at bounding box center [59, 263] width 111 height 17
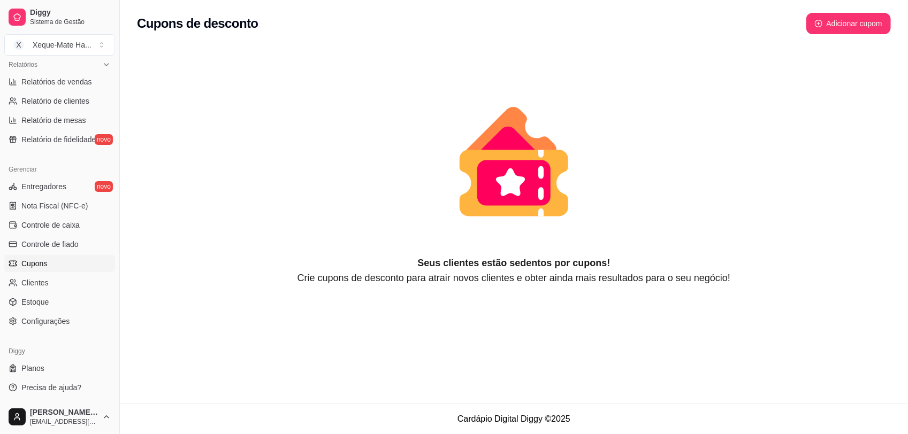
drag, startPoint x: 373, startPoint y: 262, endPoint x: 641, endPoint y: 252, distance: 268.1
click at [641, 252] on div "Seus clientes estão sedentos por cupons! Crie cupons de desconto para atrair no…" at bounding box center [514, 176] width 754 height 217
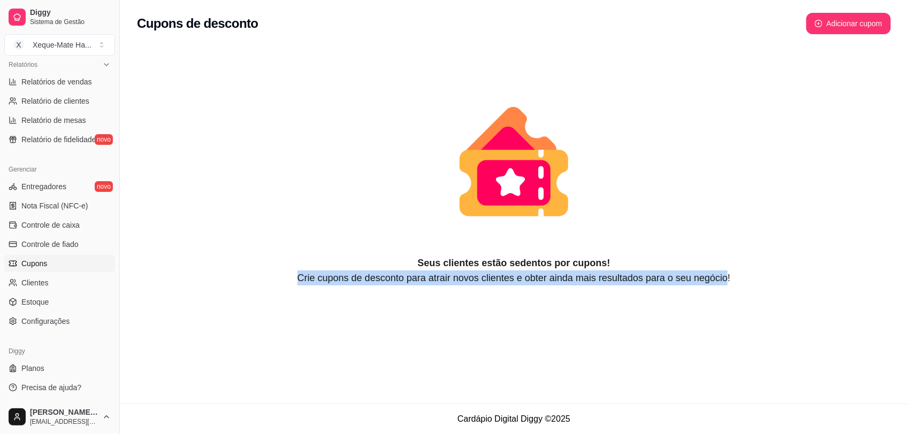
drag, startPoint x: 300, startPoint y: 285, endPoint x: 727, endPoint y: 288, distance: 427.4
click at [725, 289] on div "Seus clientes estão sedentos por cupons! Crie cupons de desconto para atrair no…" at bounding box center [514, 170] width 788 height 258
drag, startPoint x: 115, startPoint y: 301, endPoint x: 115, endPoint y: 328, distance: 26.7
click at [115, 328] on button "Toggle Sidebar" at bounding box center [119, 217] width 9 height 434
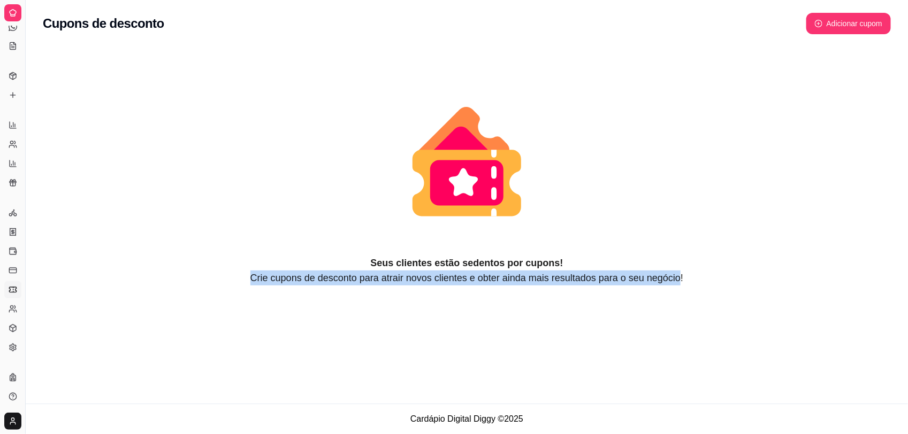
scroll to position [119, 0]
click at [11, 293] on icon at bounding box center [13, 290] width 9 height 9
drag, startPoint x: 20, startPoint y: 291, endPoint x: 123, endPoint y: 304, distance: 103.4
click at [123, 304] on div "Diggy Sistema de Gestão X Xeque-Mate Ha ... Loja aberta Diggy Pro até 13/10 Ace…" at bounding box center [454, 217] width 908 height 434
drag, startPoint x: 22, startPoint y: 281, endPoint x: 51, endPoint y: 281, distance: 28.4
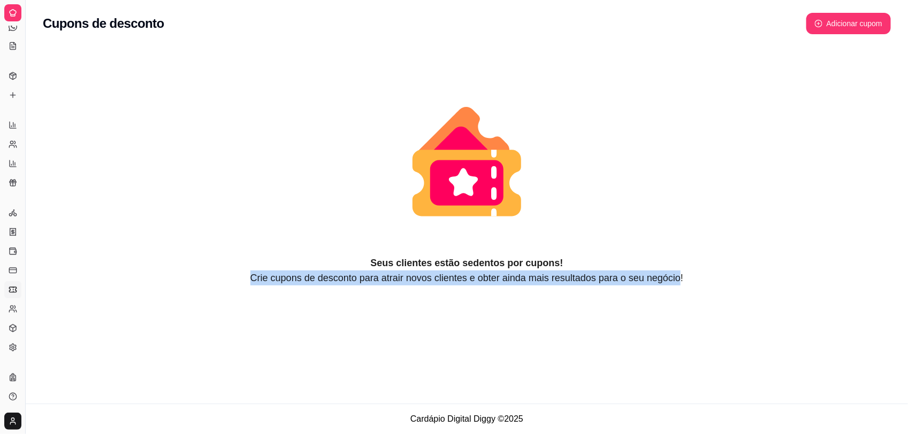
click at [42, 281] on div "Diggy Sistema de Gestão X Xeque-Mate Ha ... Loja aberta Diggy Pro até 13/10 Ace…" at bounding box center [454, 217] width 908 height 434
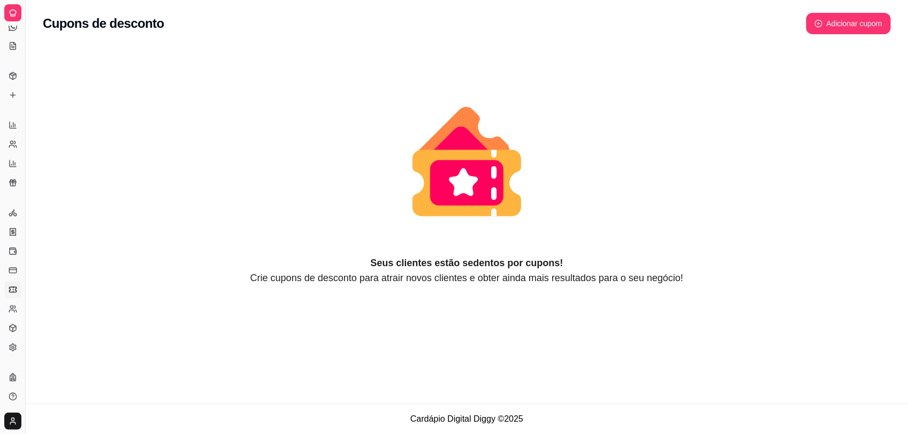
click at [19, 281] on li "Cupons" at bounding box center [12, 289] width 17 height 17
drag, startPoint x: 24, startPoint y: 74, endPoint x: 52, endPoint y: 65, distance: 29.6
click at [52, 65] on div "Diggy Sistema de Gestão X Xeque-Mate Ha ... Loja aberta Diggy Pro até 13/10 Ace…" at bounding box center [454, 217] width 908 height 434
drag, startPoint x: 22, startPoint y: 81, endPoint x: 32, endPoint y: 83, distance: 9.8
click at [32, 83] on div "Diggy Sistema de Gestão X Xeque-Mate Ha ... Loja aberta Diggy Pro até 13/10 Ace…" at bounding box center [454, 217] width 908 height 434
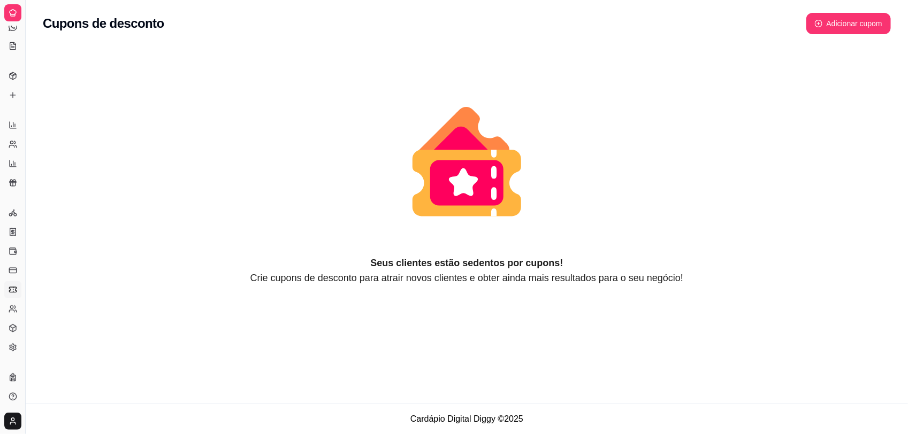
click at [52, 291] on div "Seus clientes estão sedentos por cupons! Crie cupons de desconto para atrair no…" at bounding box center [467, 170] width 882 height 258
drag, startPoint x: 24, startPoint y: 280, endPoint x: 140, endPoint y: 265, distance: 116.5
click at [122, 268] on div "Diggy Sistema de Gestão X Xeque-Mate Ha ... Loja aberta Diggy Pro até 13/10 Ace…" at bounding box center [454, 217] width 908 height 434
drag, startPoint x: 47, startPoint y: 266, endPoint x: 39, endPoint y: 271, distance: 10.1
click at [39, 271] on div "Seus clientes estão sedentos por cupons! Crie cupons de desconto para atrair no…" at bounding box center [467, 170] width 882 height 258
